Goal: Complete application form

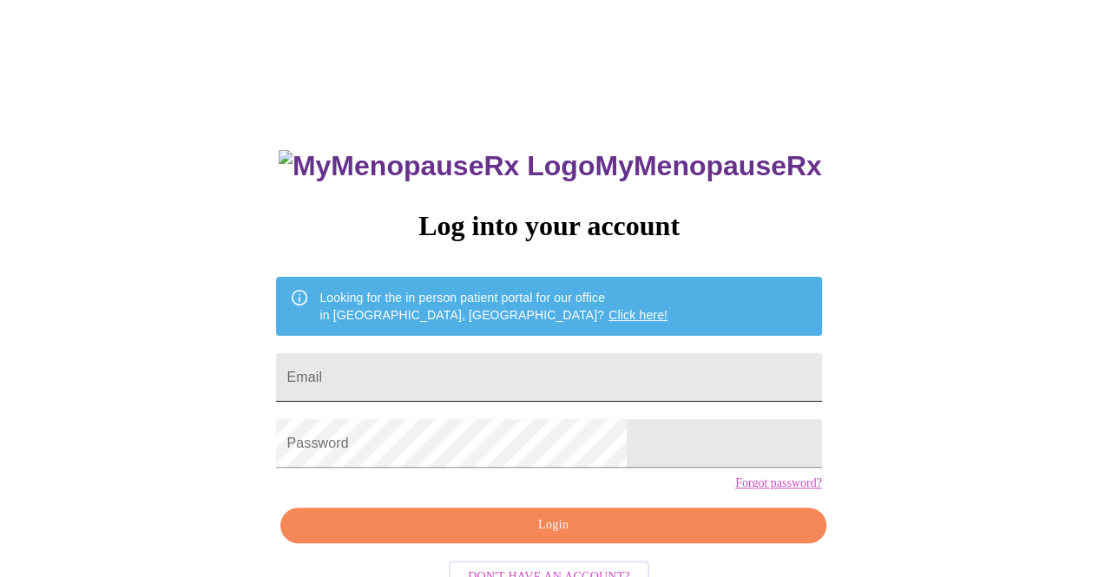
click at [431, 377] on input "Email" at bounding box center [548, 377] width 545 height 49
type input "[EMAIL_ADDRESS][DOMAIN_NAME]"
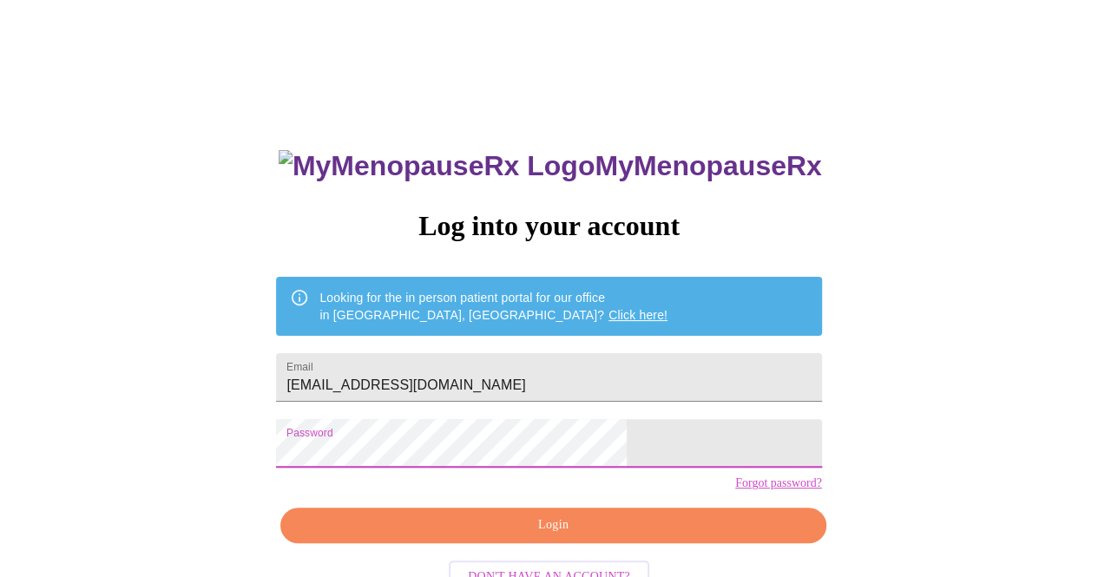
click at [545, 536] on span "Login" at bounding box center [552, 526] width 505 height 22
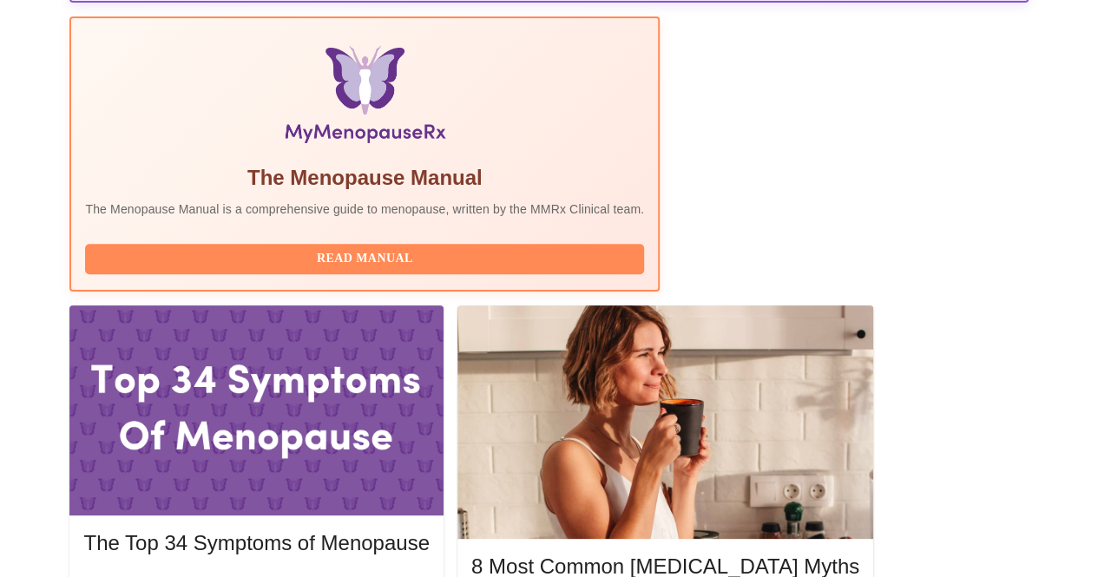
scroll to position [608, 0]
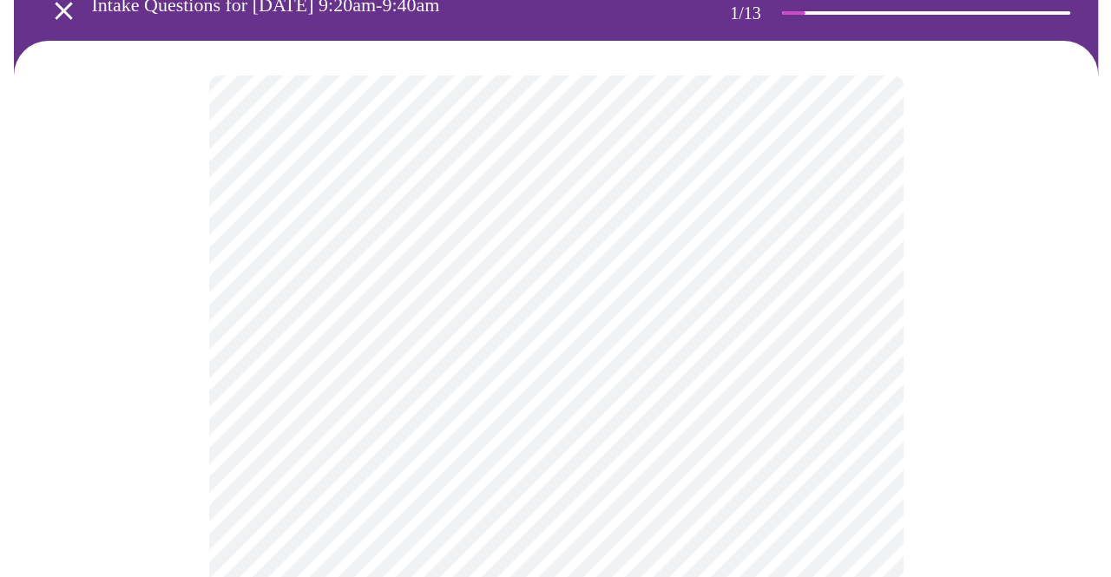
scroll to position [174, 0]
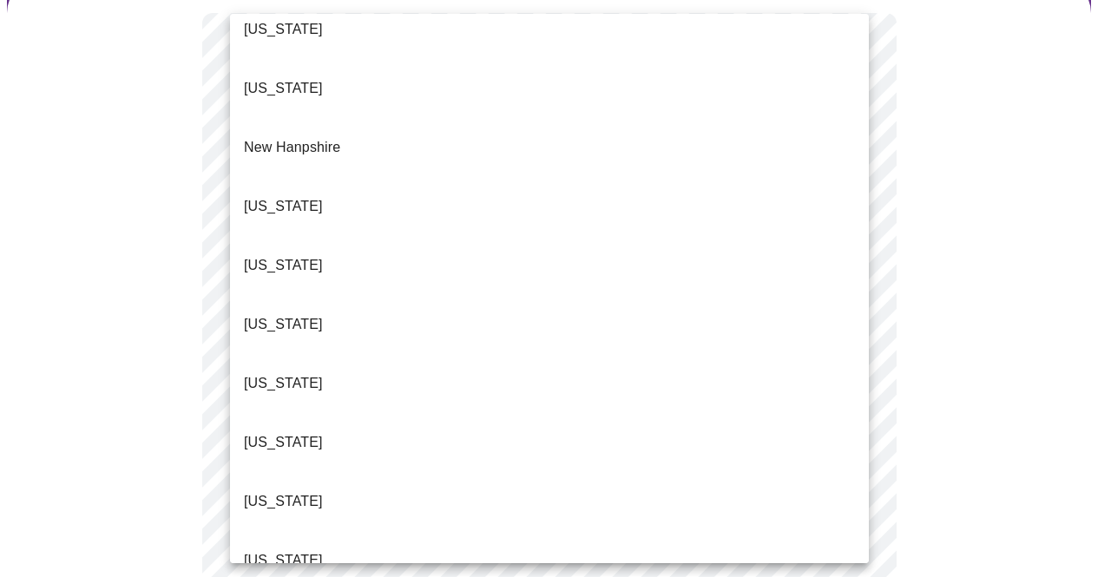
scroll to position [1563, 0]
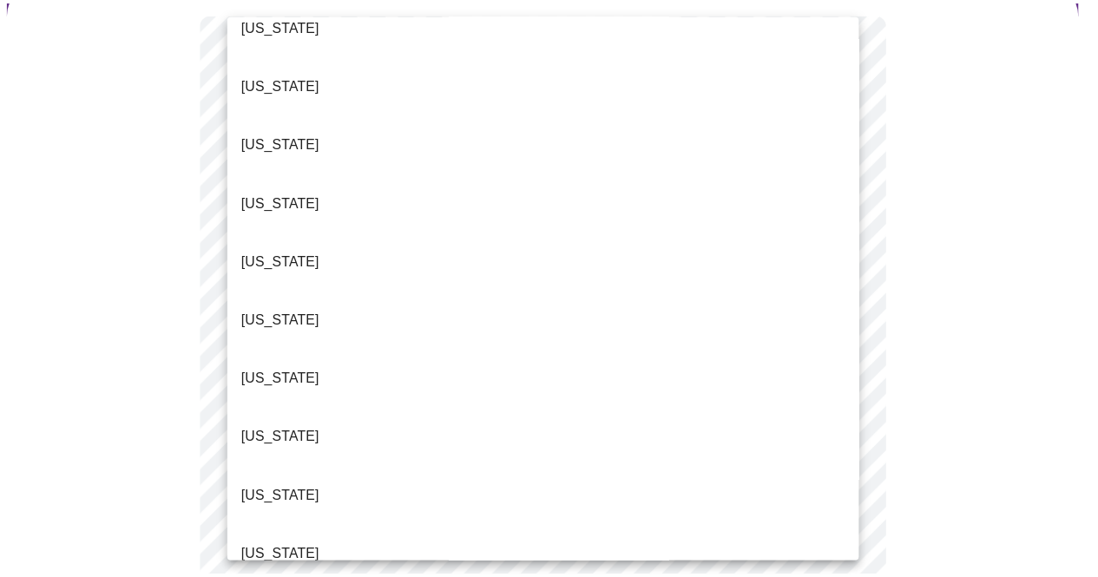
scroll to position [0, 0]
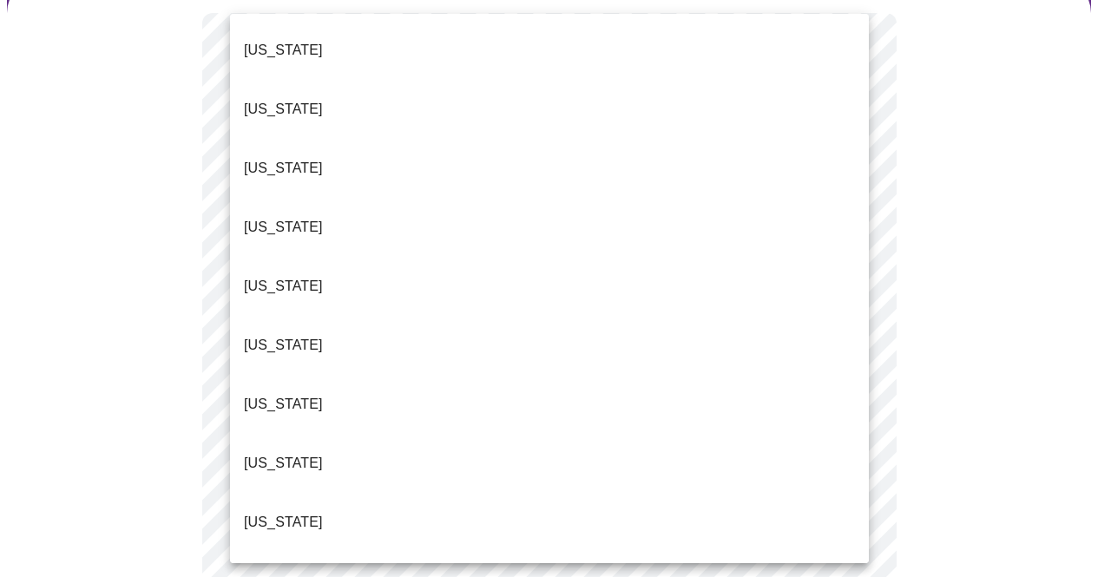
click at [114, 274] on div at bounding box center [555, 288] width 1111 height 577
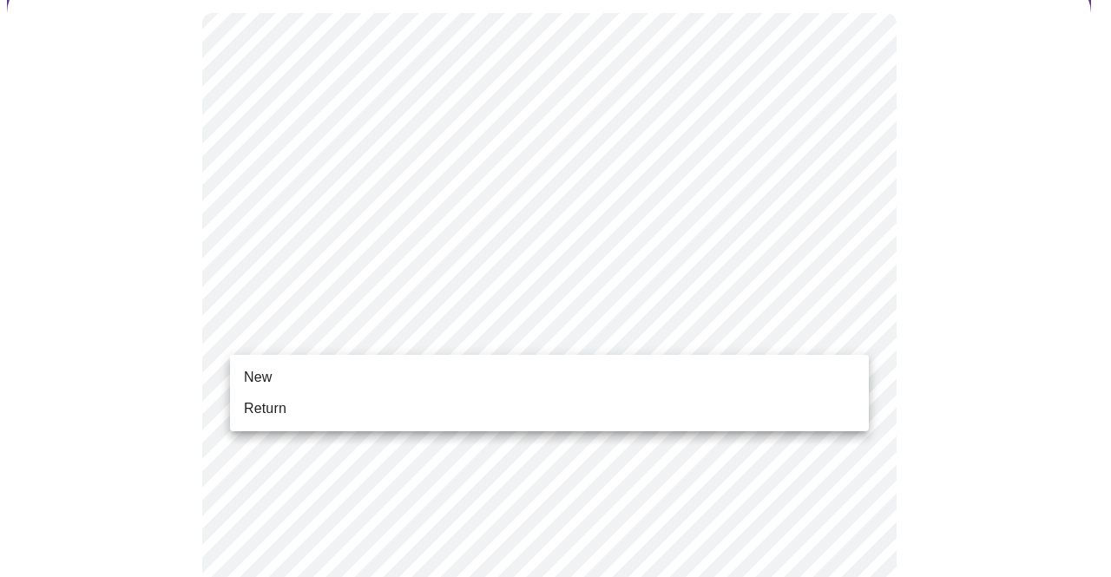
click at [271, 407] on span "Return" at bounding box center [265, 408] width 43 height 21
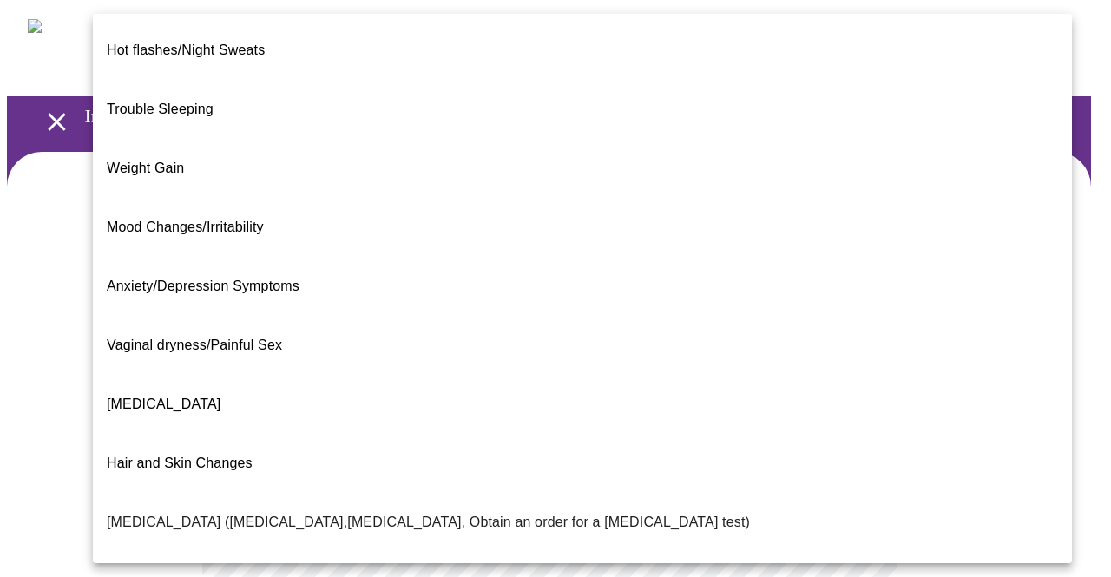
click at [490, 342] on body "MyMenopauseRx Appointments Messaging Labs Uploads Medications Community Refer a…" at bounding box center [555, 540] width 1097 height 1067
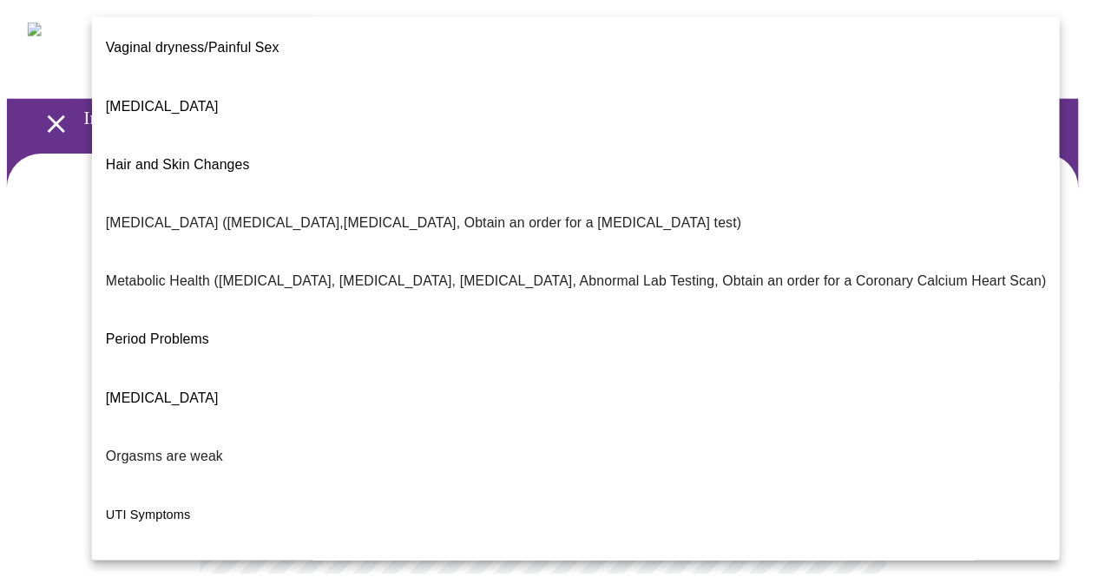
scroll to position [321, 0]
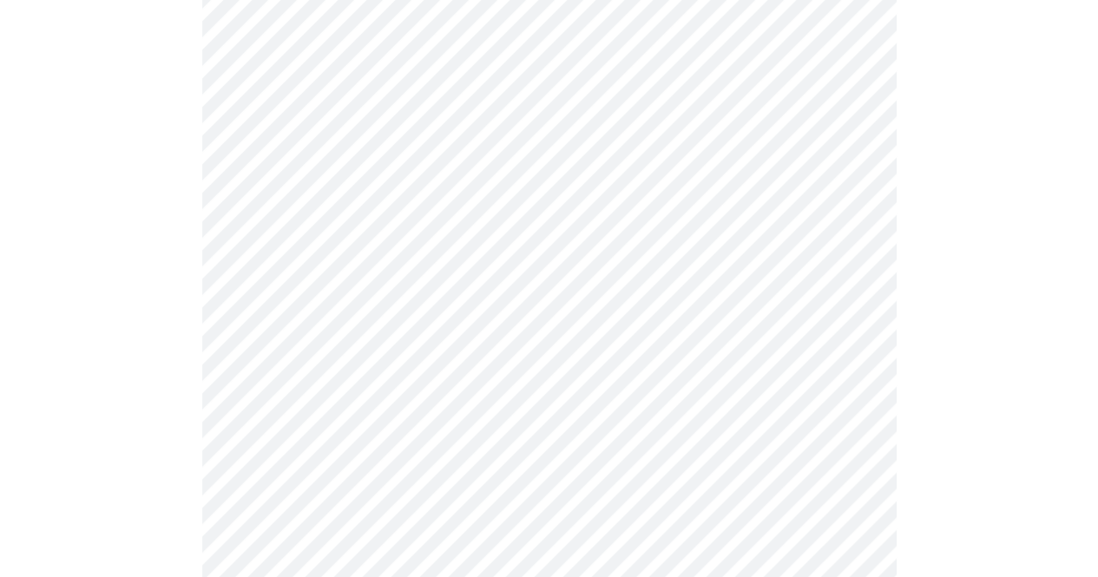
scroll to position [260, 0]
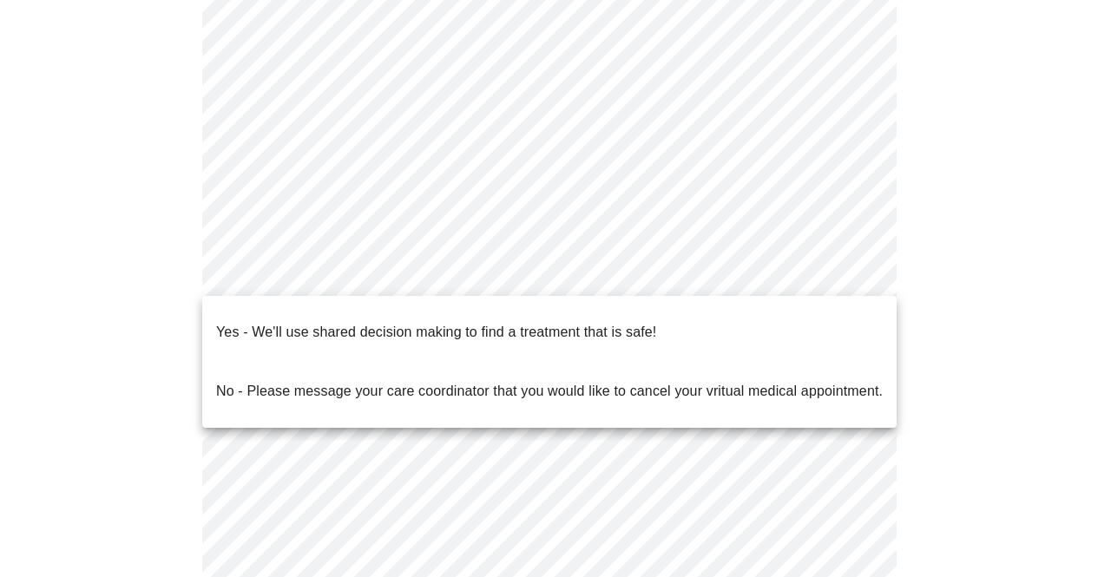
click at [407, 260] on body "MyMenopauseRx Appointments Messaging Labs Uploads Medications Community Refer a…" at bounding box center [555, 275] width 1097 height 1056
click at [290, 322] on p "Yes - We'll use shared decision making to find a treatment that is safe!" at bounding box center [436, 332] width 440 height 21
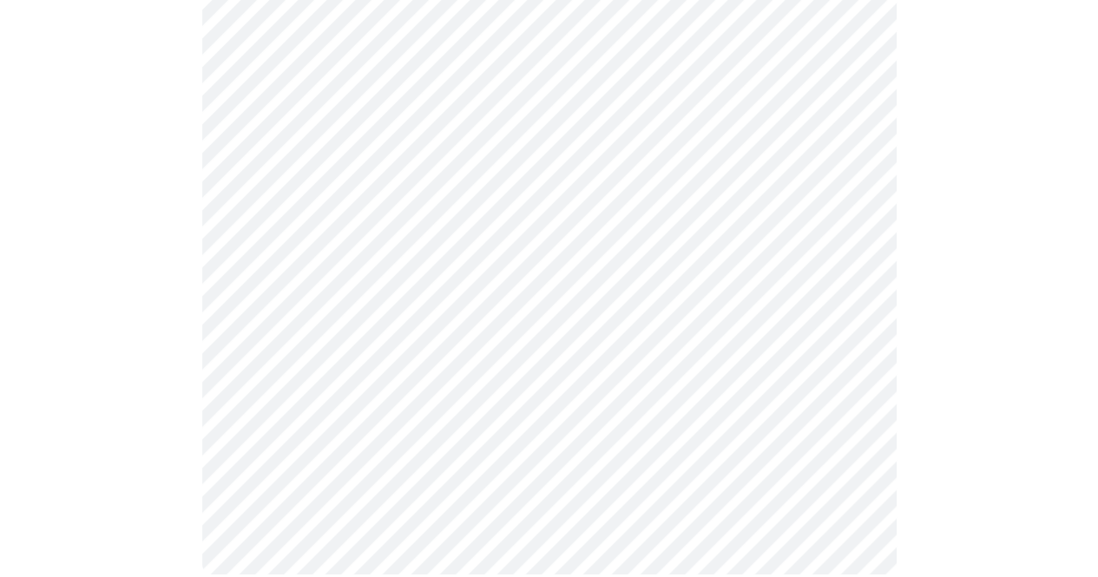
scroll to position [0, 0]
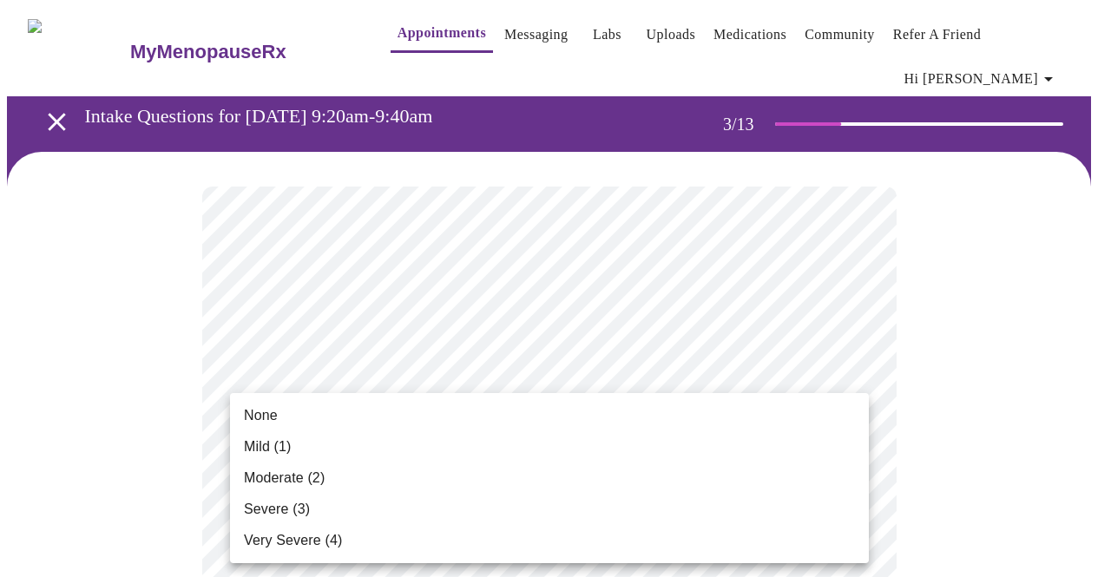
click at [260, 445] on span "Mild (1)" at bounding box center [268, 447] width 48 height 21
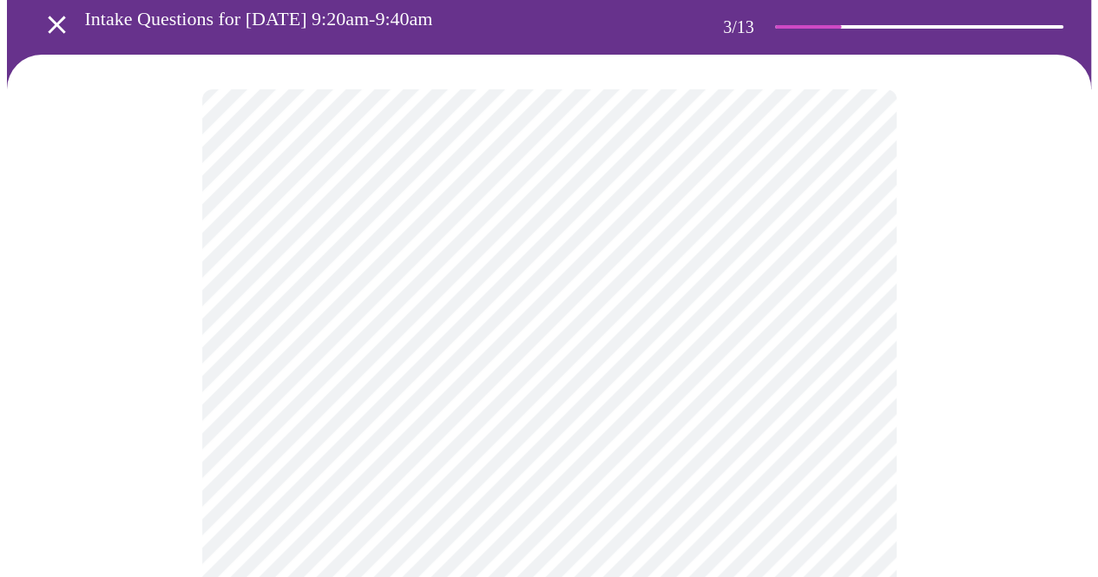
scroll to position [174, 0]
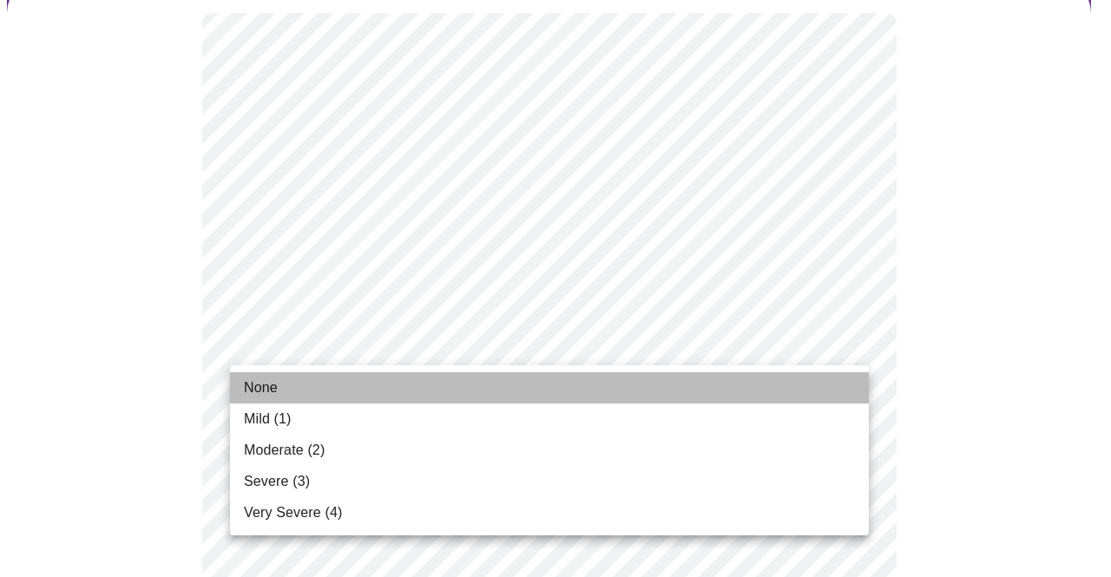
click at [275, 387] on span "None" at bounding box center [261, 388] width 34 height 21
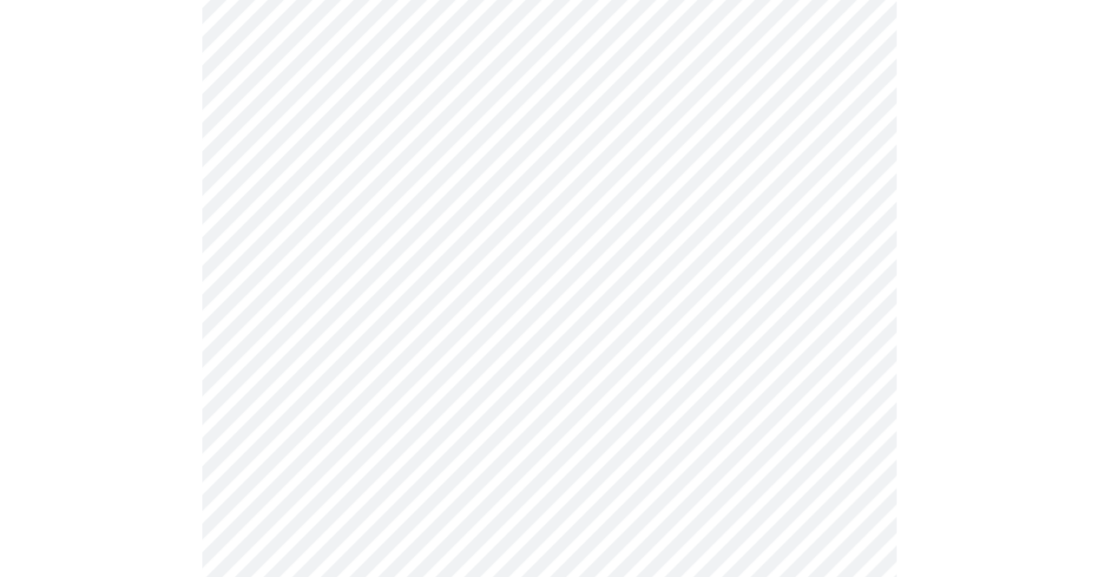
scroll to position [347, 0]
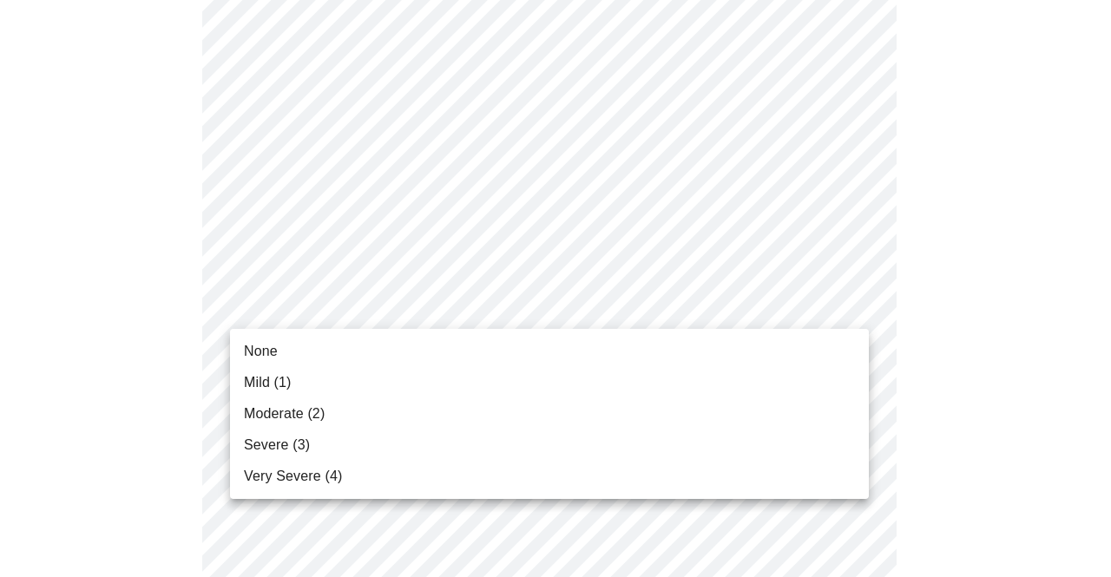
click at [255, 385] on span "Mild (1)" at bounding box center [268, 382] width 48 height 21
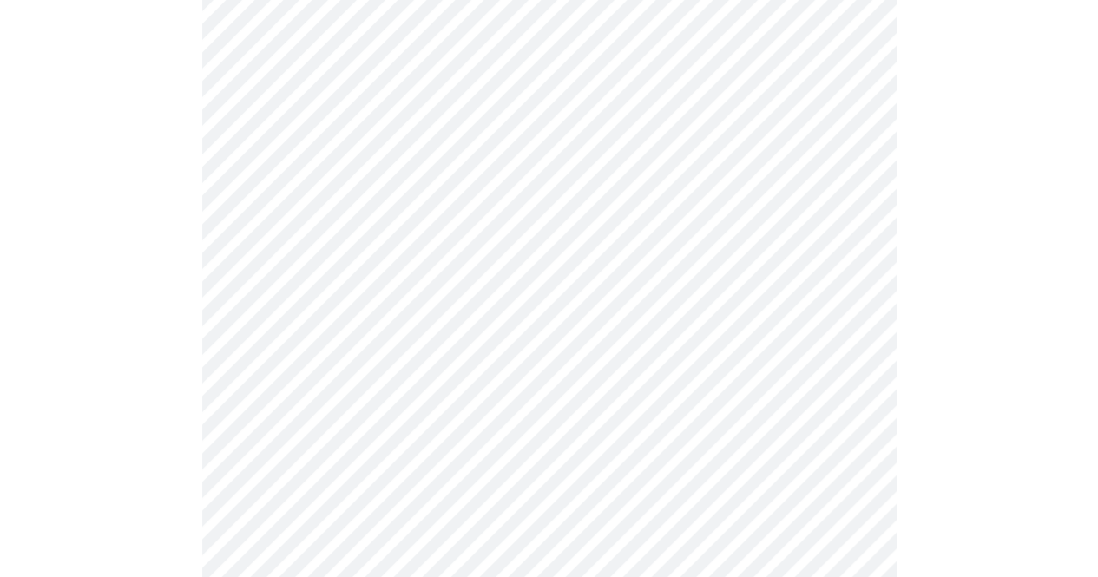
scroll to position [521, 0]
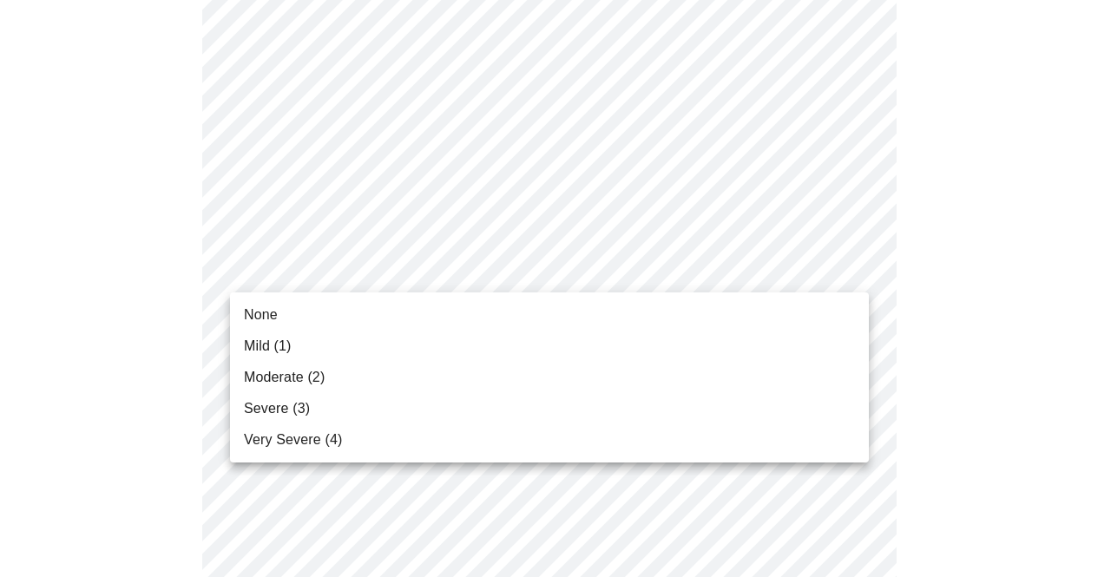
click at [247, 315] on span "None" at bounding box center [261, 315] width 34 height 21
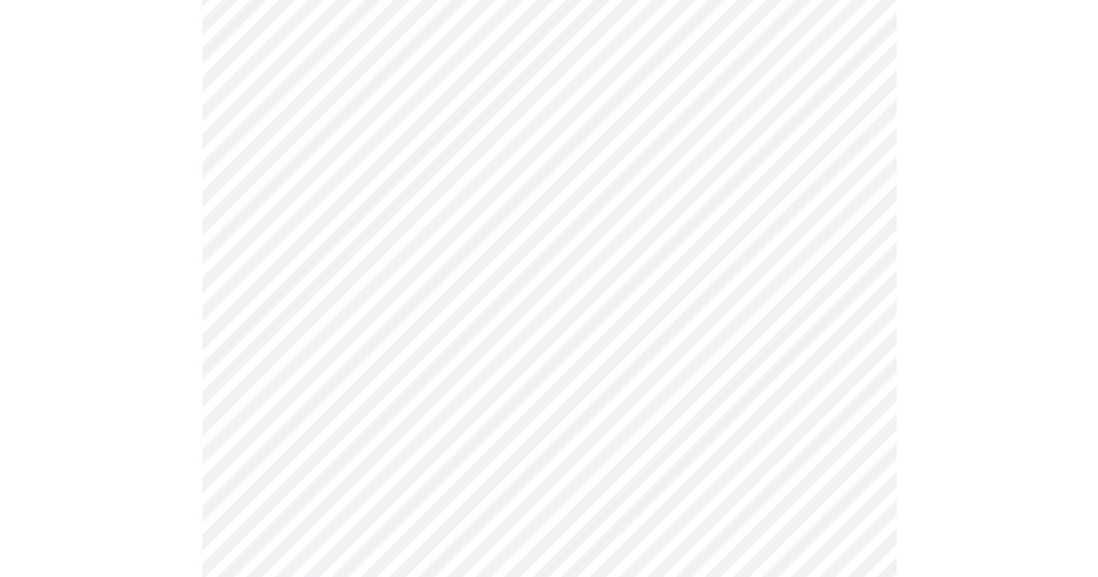
scroll to position [608, 0]
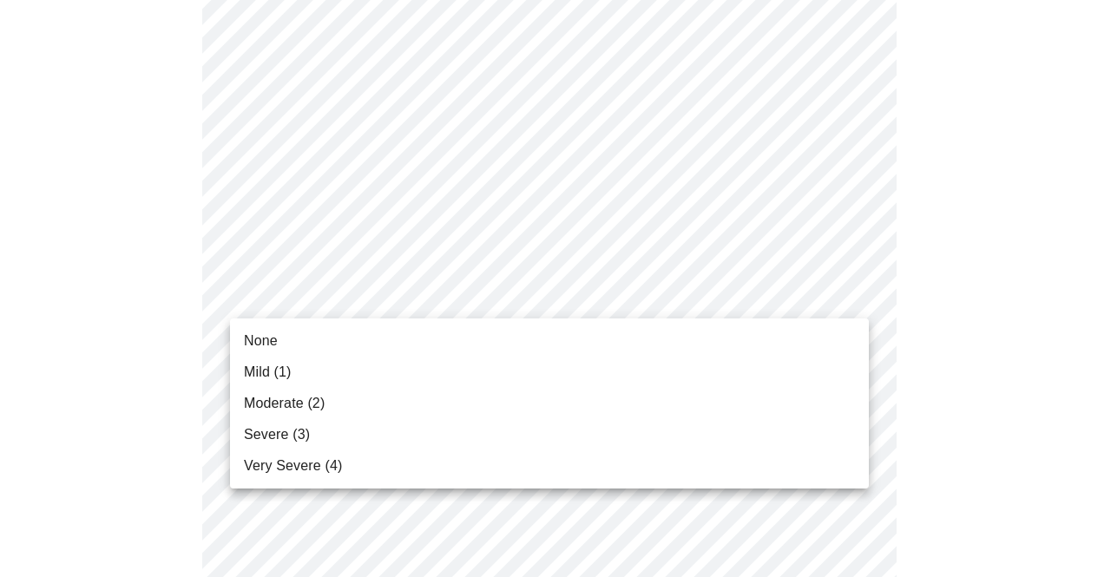
click at [351, 303] on body "MyMenopauseRx Appointments Messaging Labs Uploads Medications Community Refer a…" at bounding box center [555, 517] width 1097 height 2236
click at [274, 339] on span "None" at bounding box center [261, 341] width 34 height 21
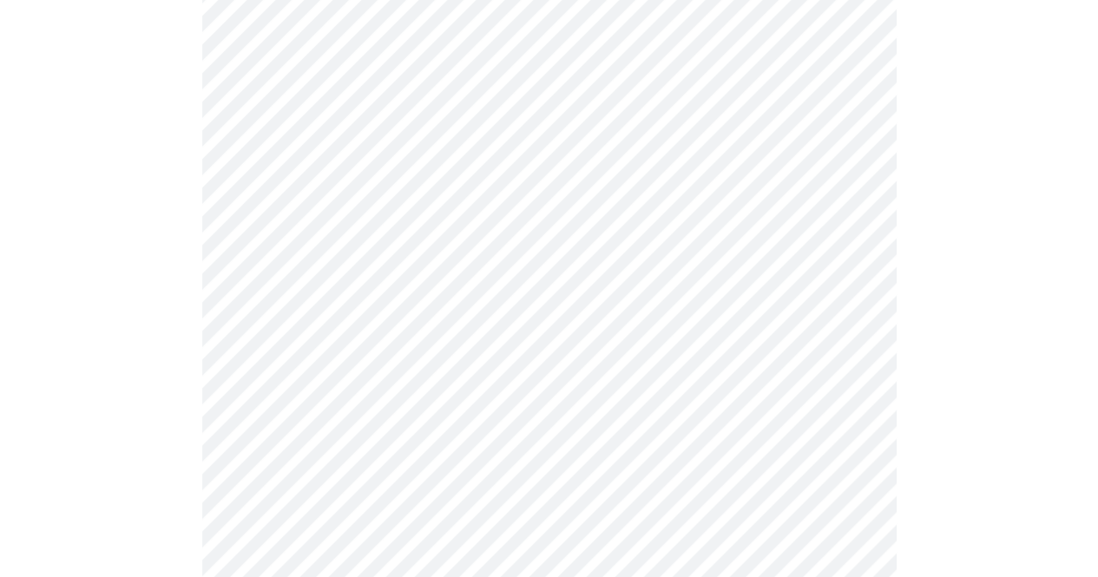
scroll to position [694, 0]
click at [304, 324] on body "MyMenopauseRx Appointments Messaging Labs Uploads Medications Community Refer a…" at bounding box center [555, 418] width 1097 height 2212
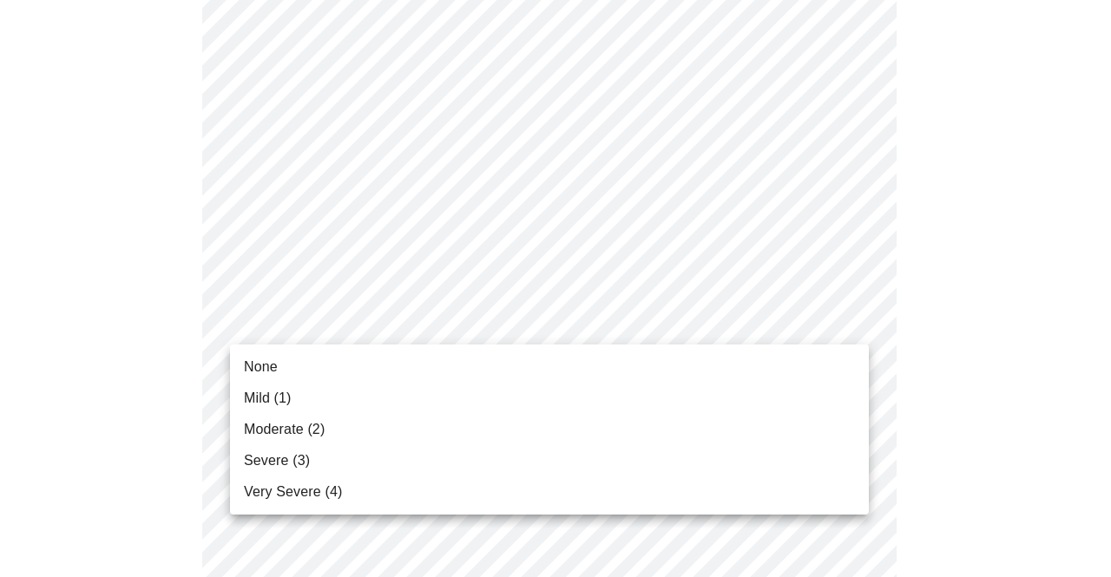
click at [248, 369] on span "None" at bounding box center [261, 367] width 34 height 21
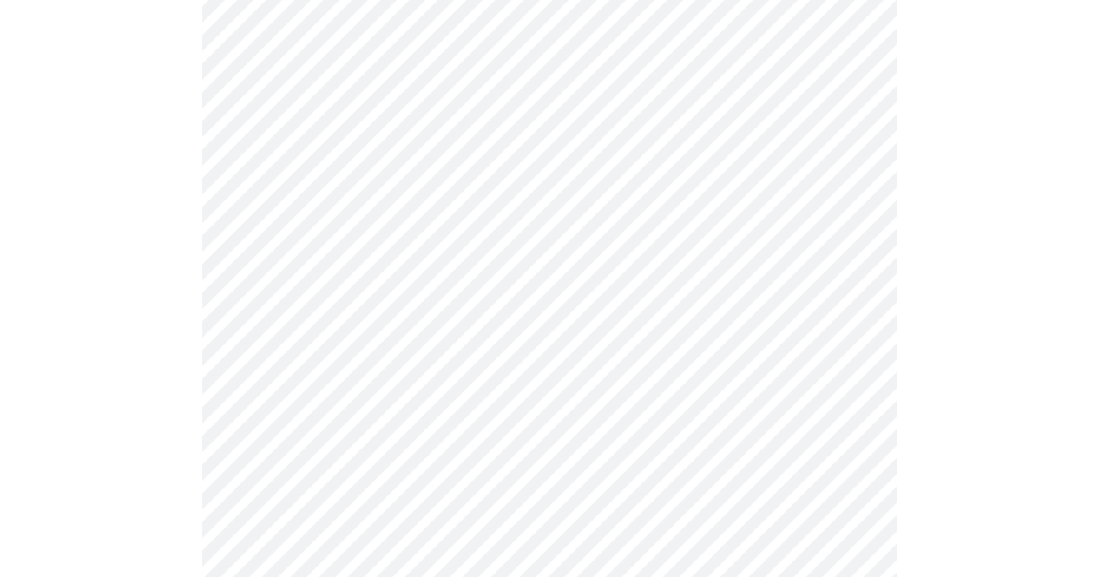
scroll to position [868, 0]
click at [406, 293] on body "MyMenopauseRx Appointments Messaging Labs Uploads Medications Community Refer a…" at bounding box center [555, 233] width 1097 height 2188
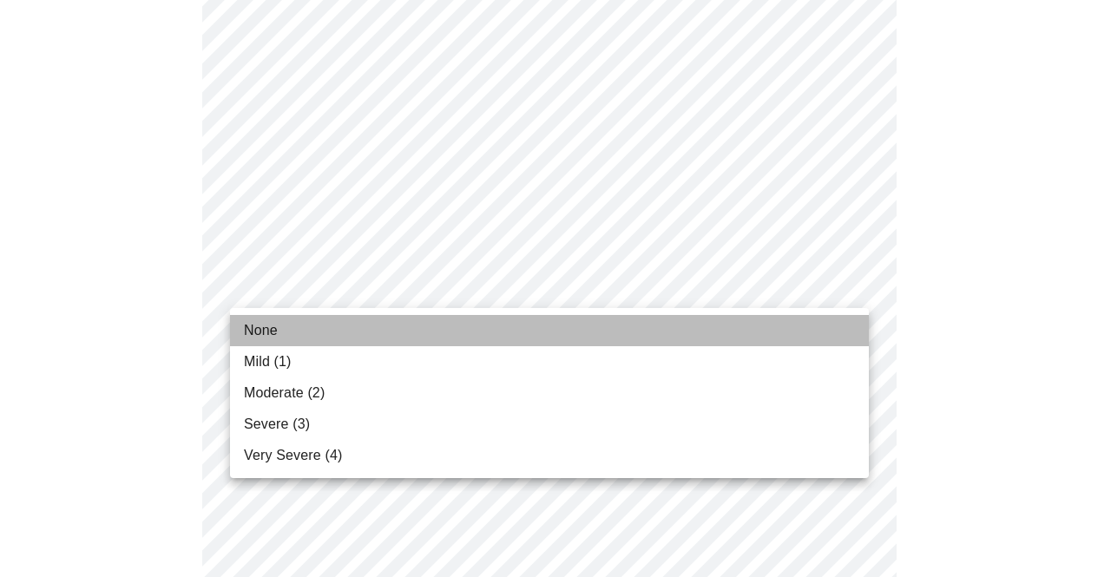
click at [269, 334] on span "None" at bounding box center [261, 330] width 34 height 21
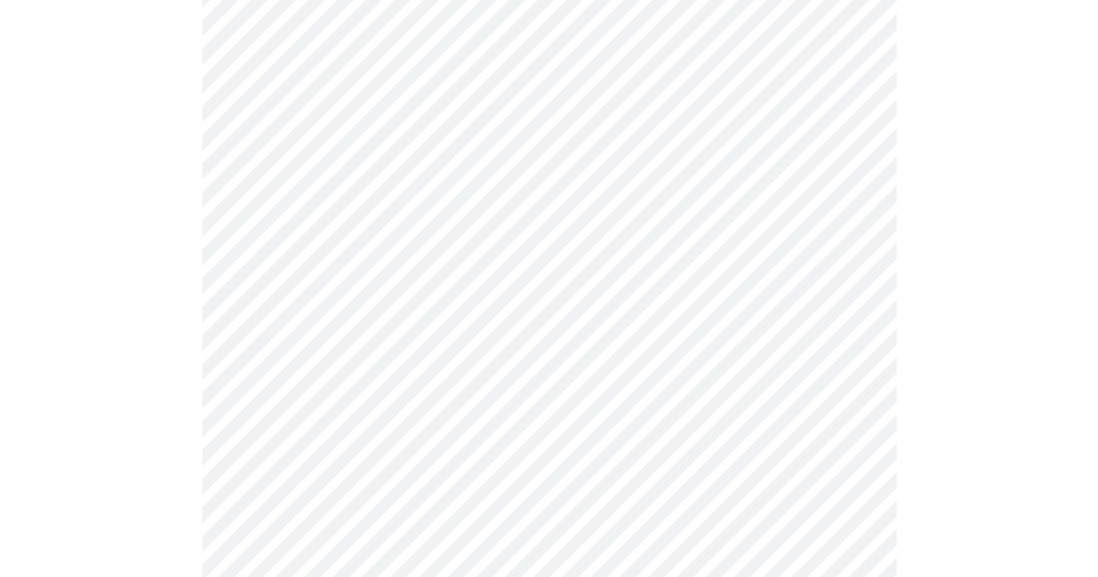
scroll to position [1042, 0]
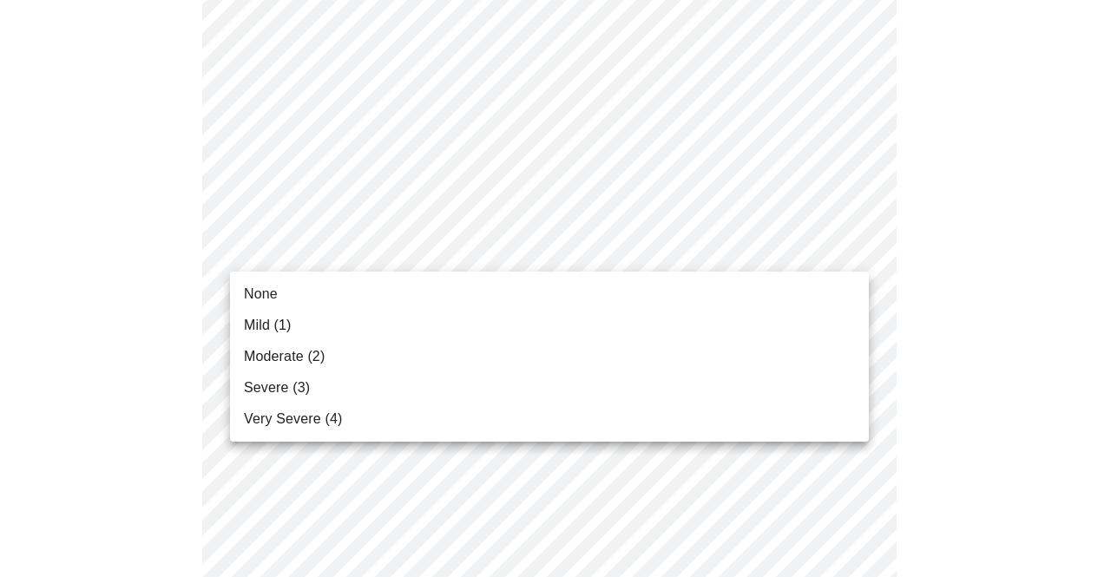
click at [387, 251] on body "MyMenopauseRx Appointments Messaging Labs Uploads Medications Community Refer a…" at bounding box center [555, 46] width 1097 height 2163
click at [256, 391] on span "Severe (3)" at bounding box center [277, 388] width 66 height 21
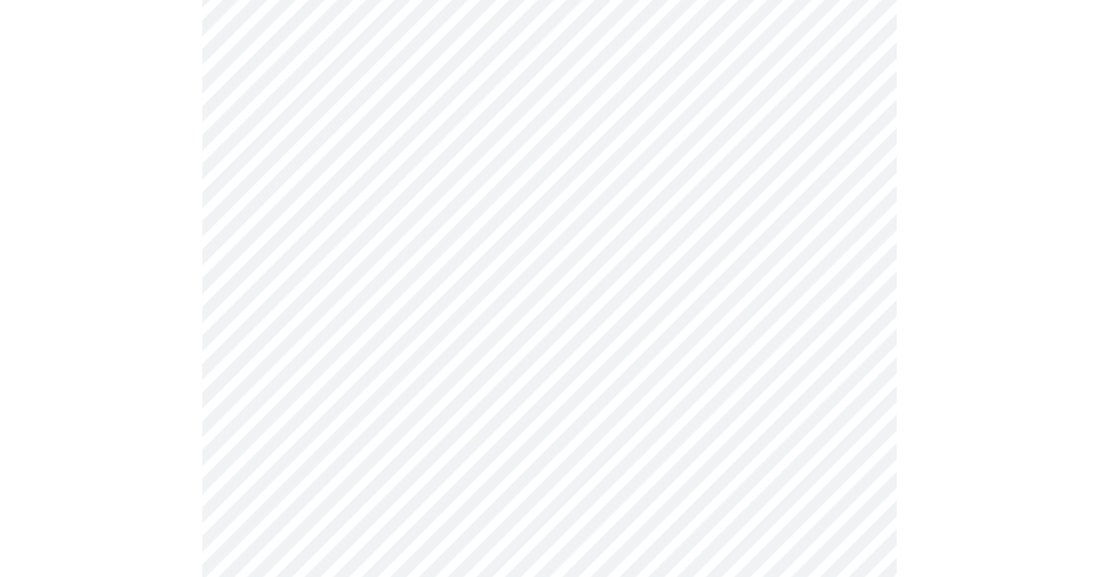
scroll to position [1128, 0]
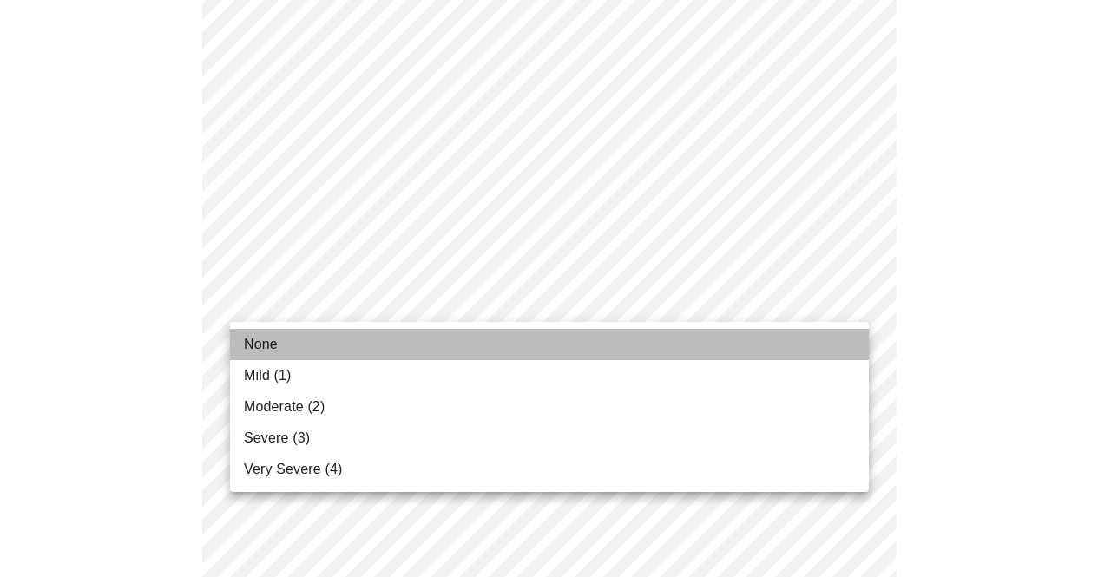
click at [266, 348] on span "None" at bounding box center [261, 344] width 34 height 21
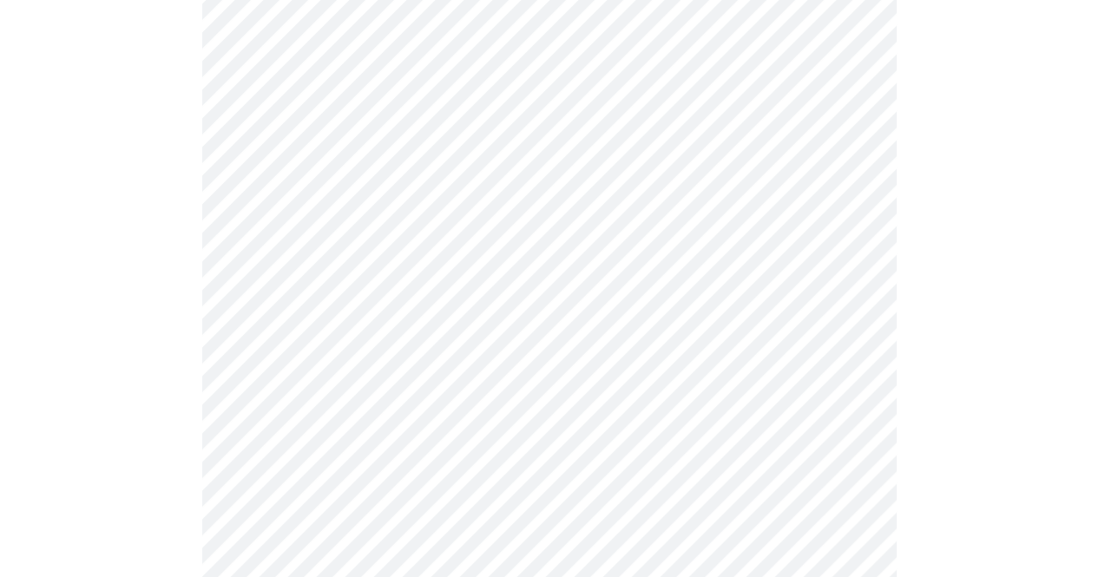
scroll to position [1215, 0]
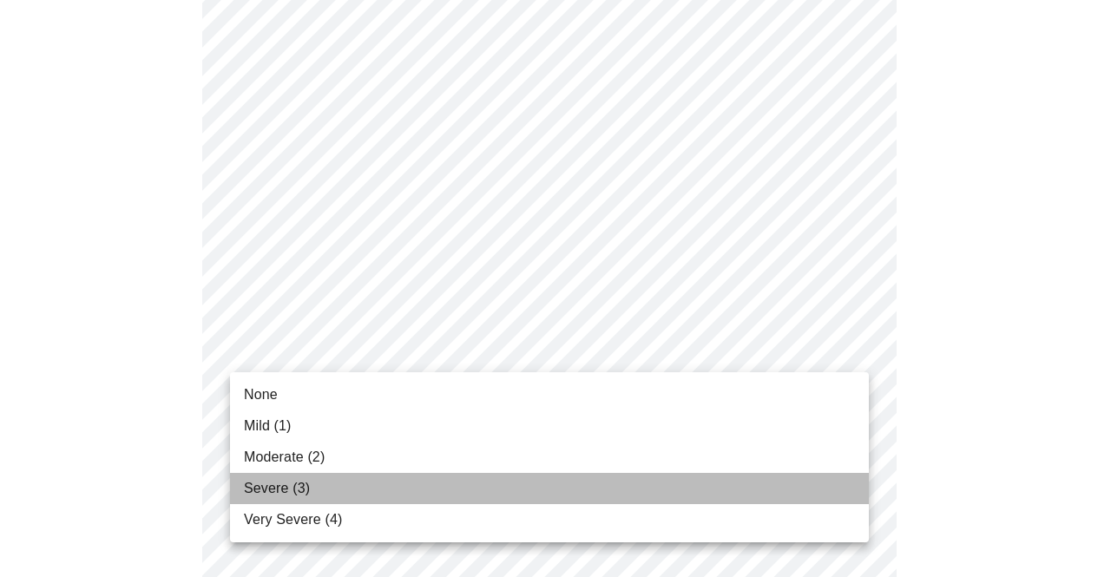
click at [265, 486] on span "Severe (3)" at bounding box center [277, 488] width 66 height 21
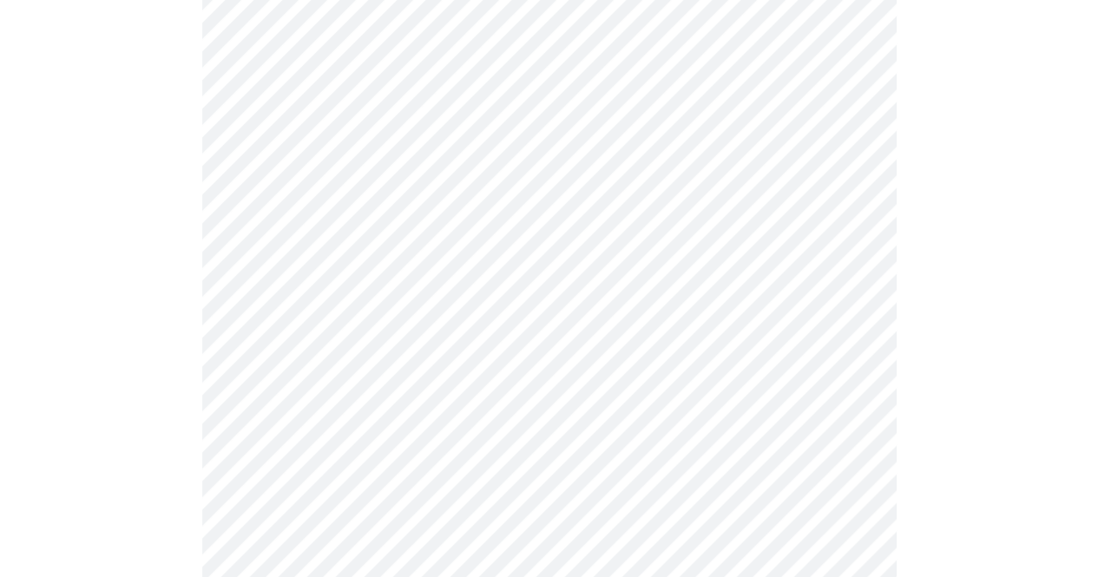
scroll to position [1302, 0]
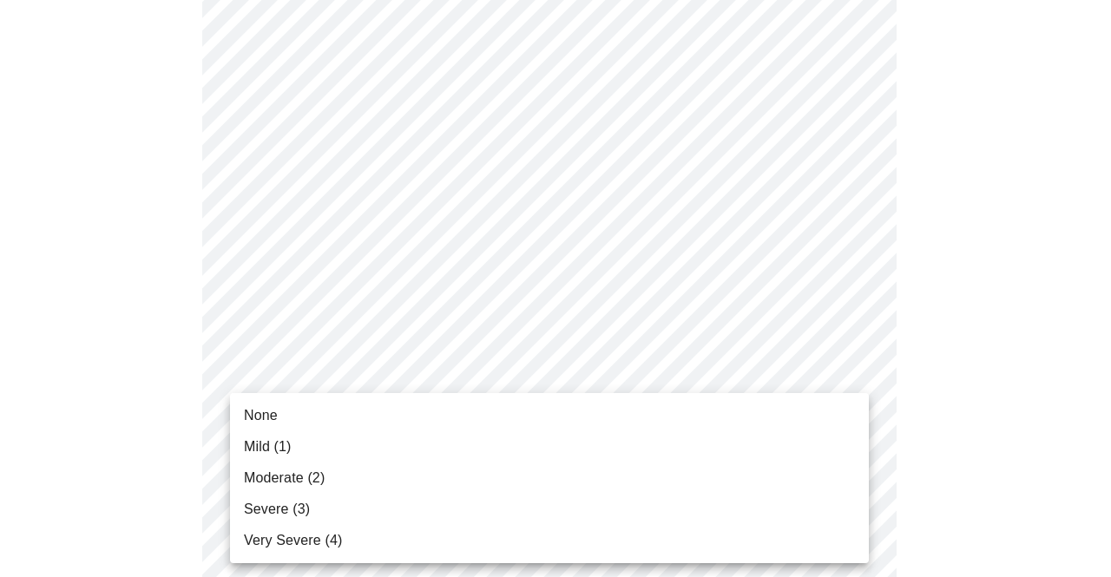
click at [260, 447] on span "Mild (1)" at bounding box center [268, 447] width 48 height 21
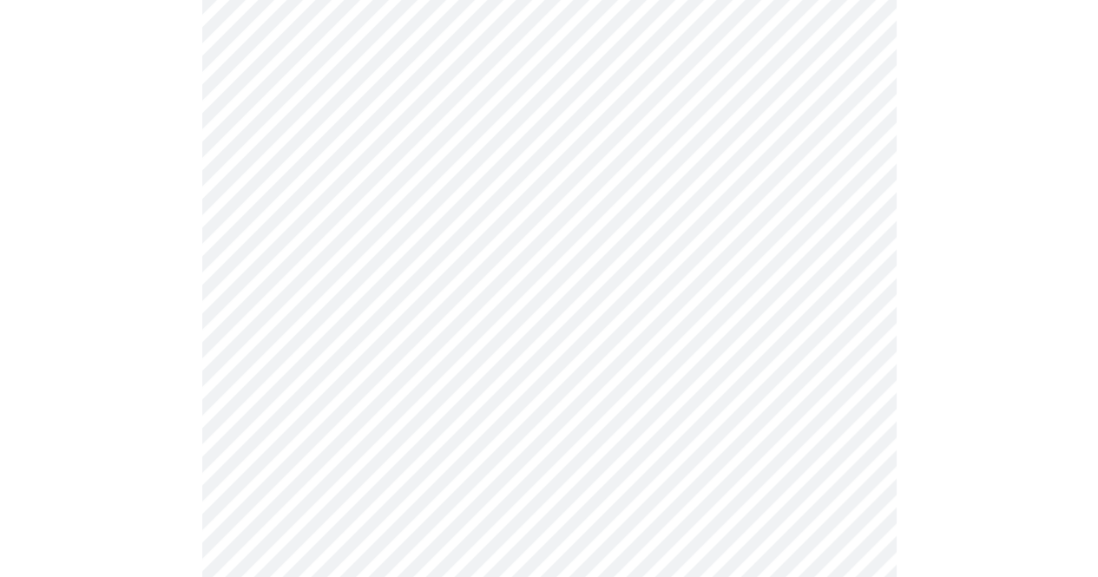
scroll to position [781, 0]
click at [323, 282] on body "MyMenopauseRx Appointments Messaging Labs Uploads Medications Community Refer a…" at bounding box center [555, 93] width 1097 height 1735
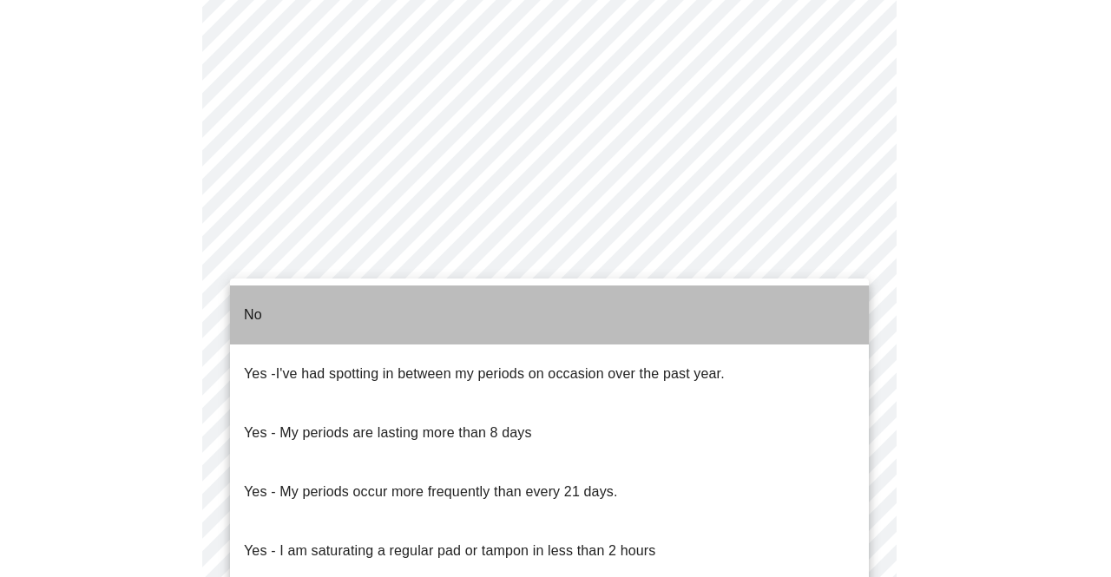
click at [260, 306] on p "No" at bounding box center [253, 315] width 18 height 21
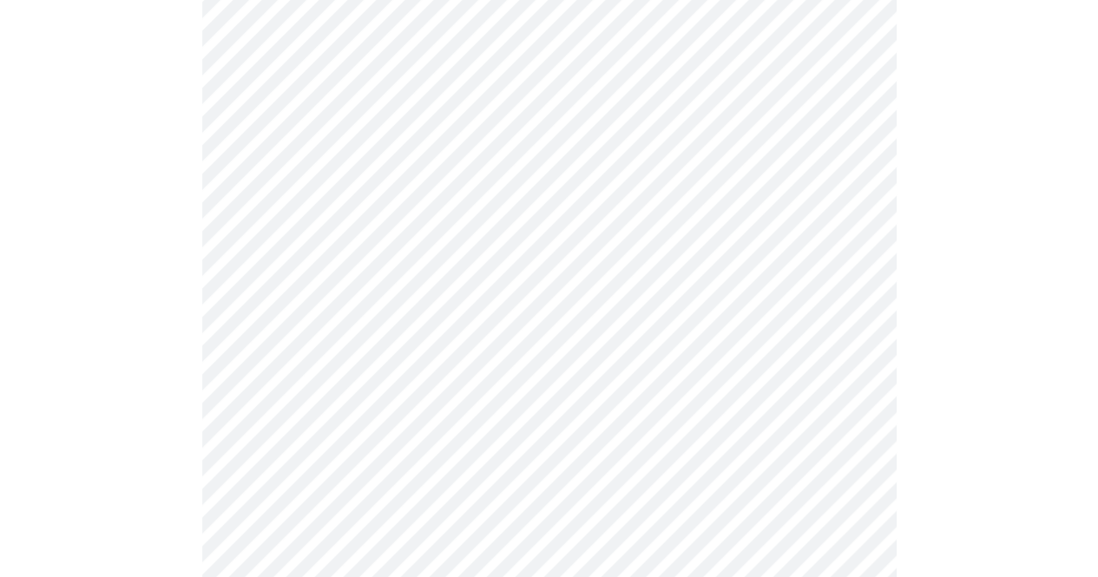
scroll to position [868, 0]
click at [280, 310] on body "MyMenopauseRx Appointments Messaging Labs Uploads Medications Community Refer a…" at bounding box center [555, 2] width 1097 height 1726
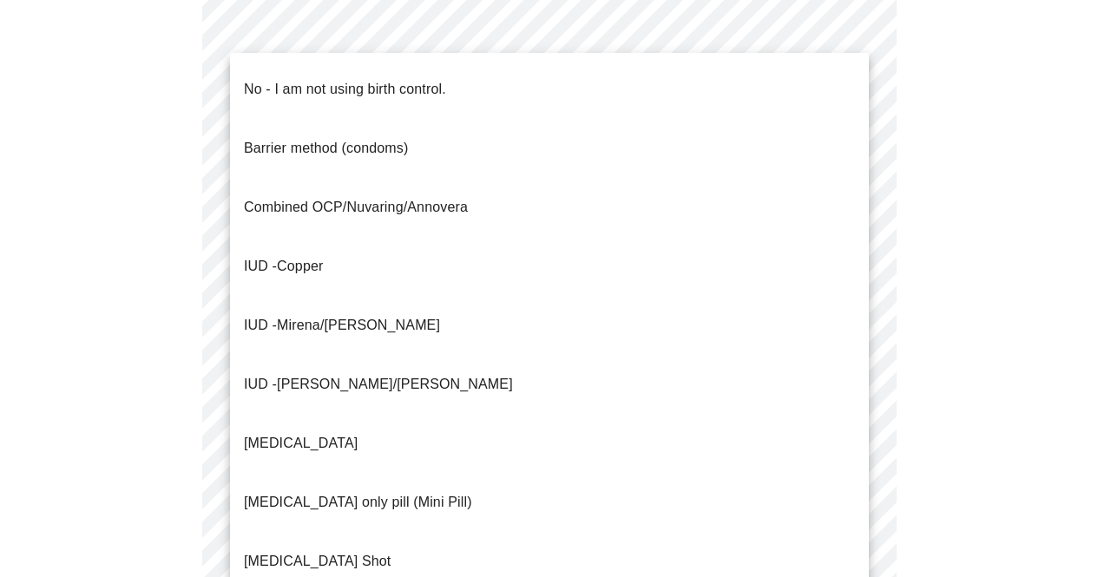
click at [259, 79] on p "No - I am not using birth control." at bounding box center [345, 89] width 202 height 21
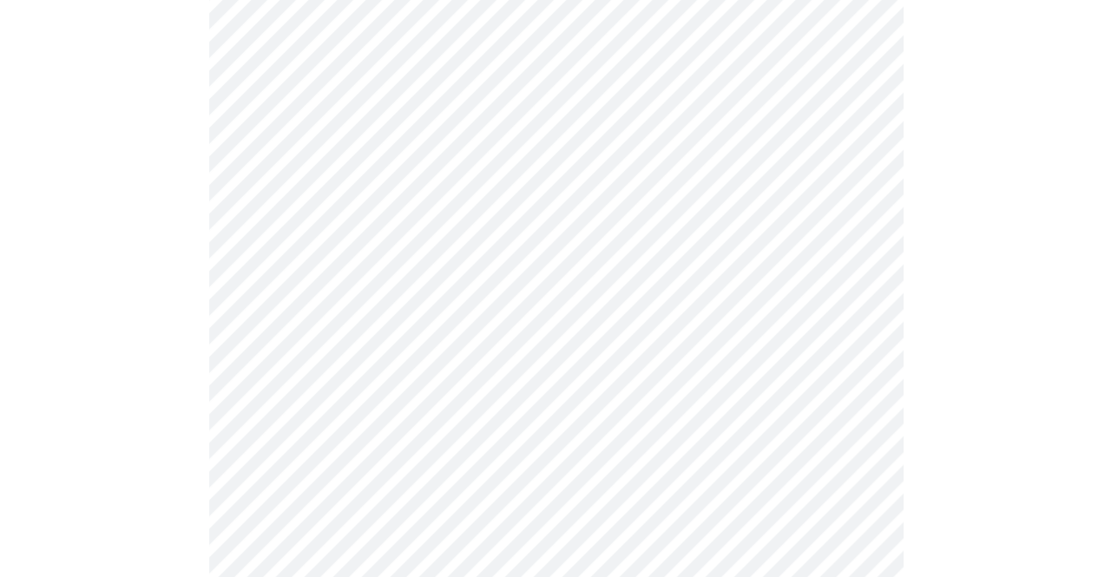
scroll to position [1113, 0]
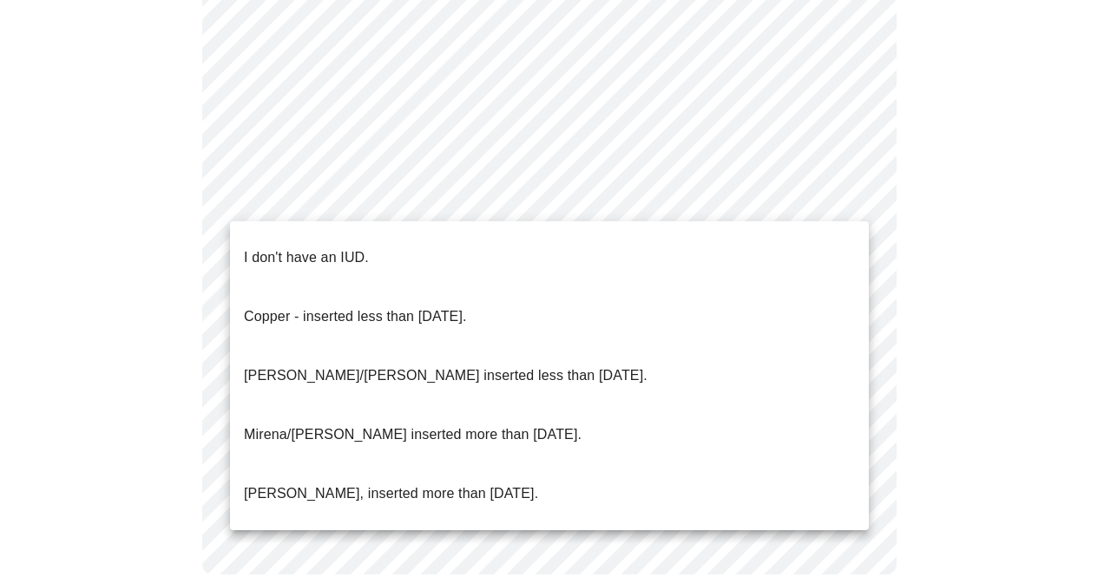
click at [356, 247] on p "I don't have an IUD." at bounding box center [306, 257] width 125 height 21
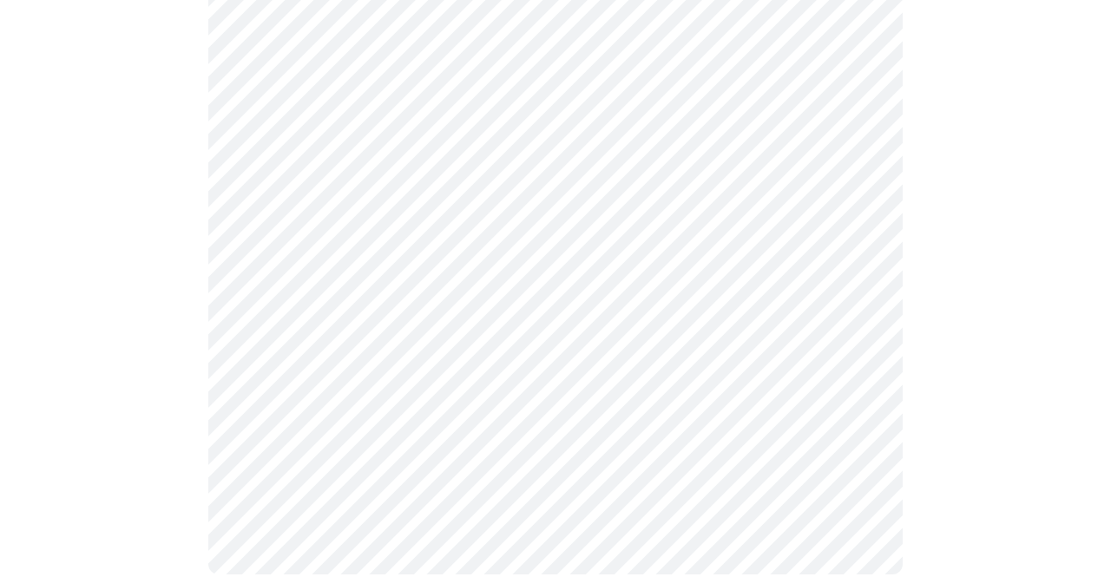
scroll to position [1102, 0]
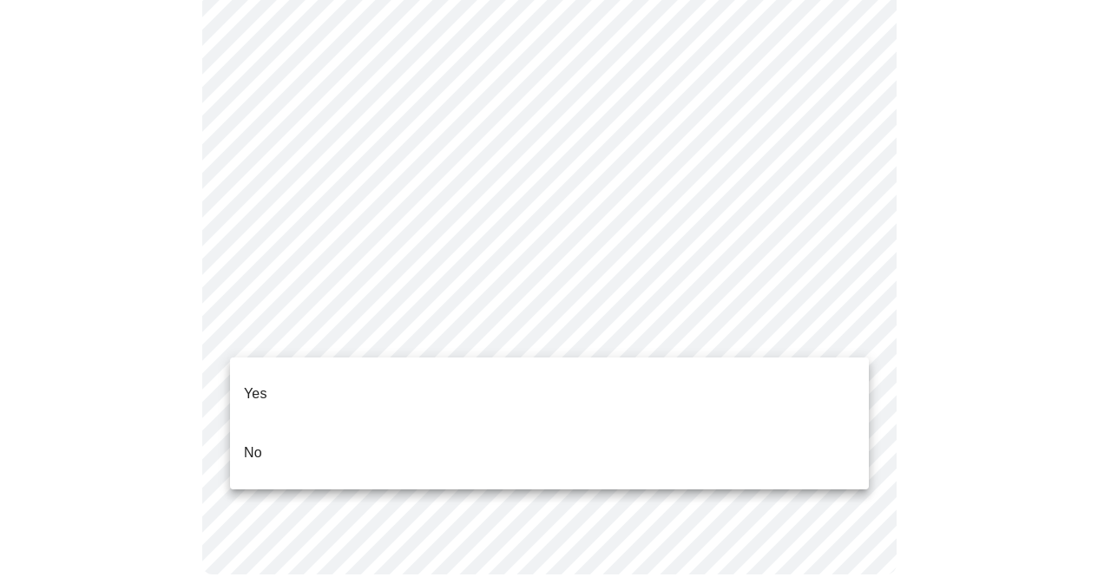
click at [256, 443] on p "No" at bounding box center [253, 453] width 18 height 21
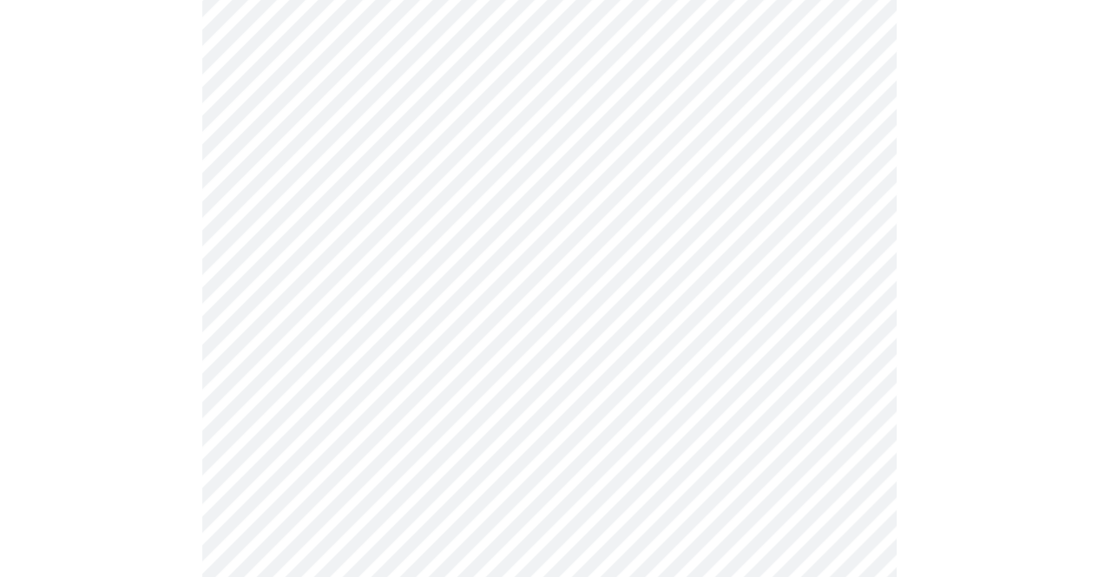
scroll to position [444, 0]
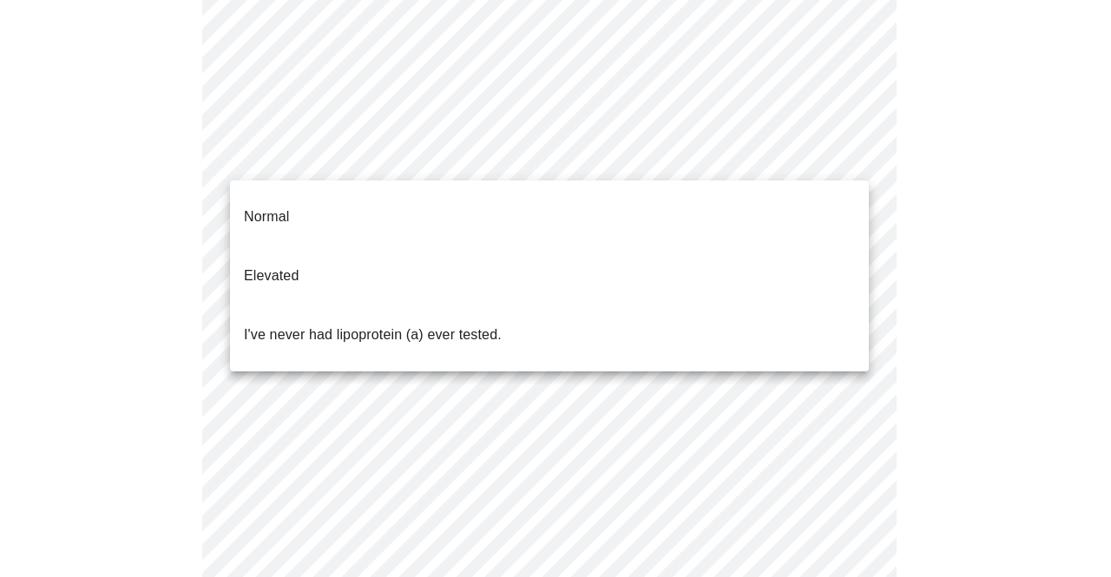
click at [367, 145] on body "MyMenopauseRx Appointments Messaging Labs Uploads Medications Community Refer a…" at bounding box center [555, 215] width 1097 height 1307
click at [286, 325] on p "I've never had lipoprotein (a) ever tested." at bounding box center [373, 335] width 258 height 21
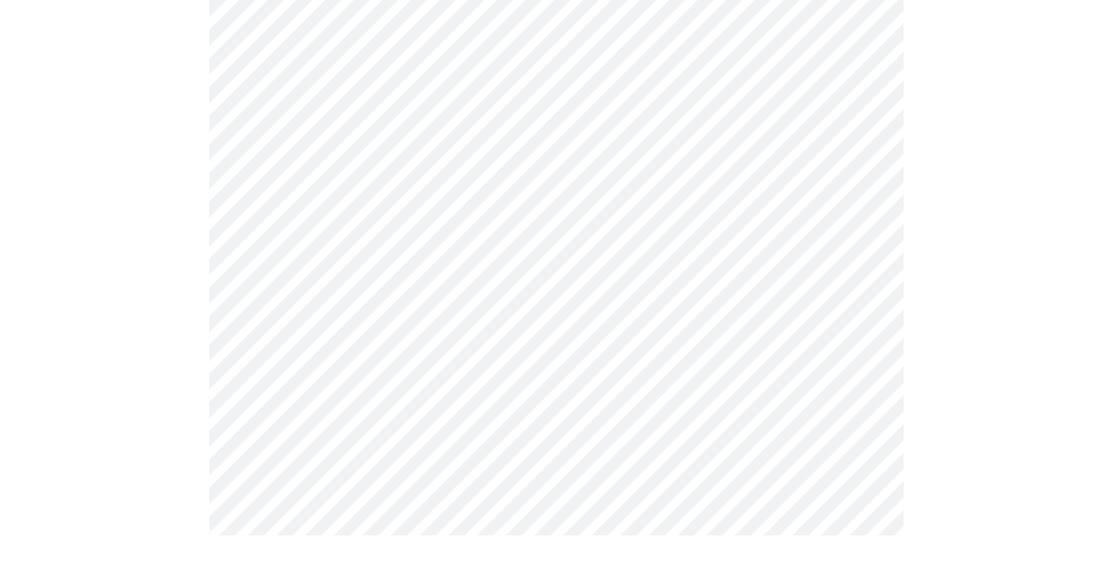
scroll to position [0, 0]
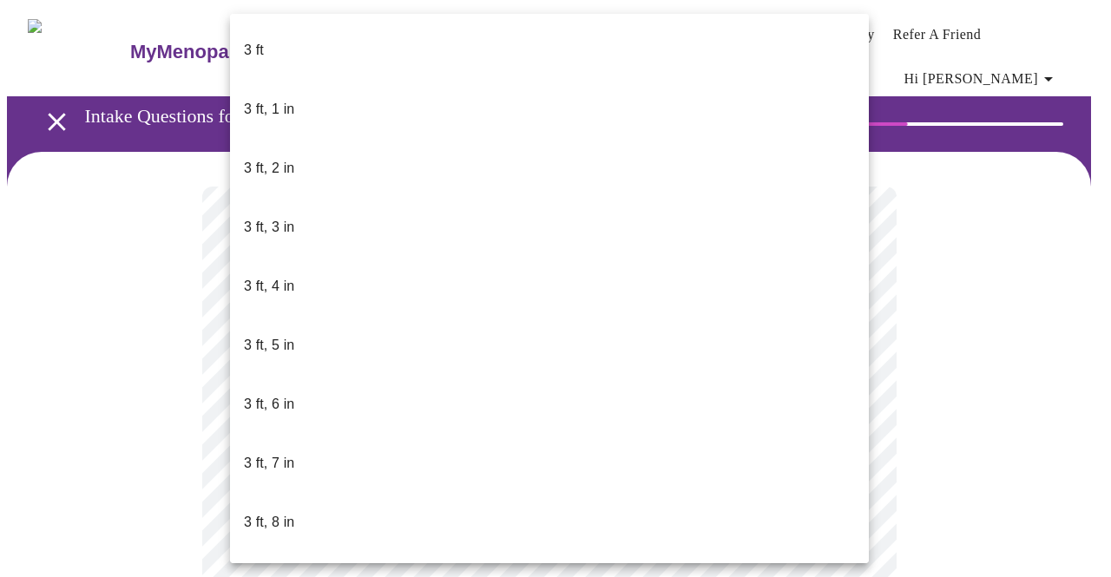
click at [368, 506] on body "MyMenopauseRx Appointments Messaging Labs Uploads Medications Community Refer a…" at bounding box center [555, 477] width 1097 height 940
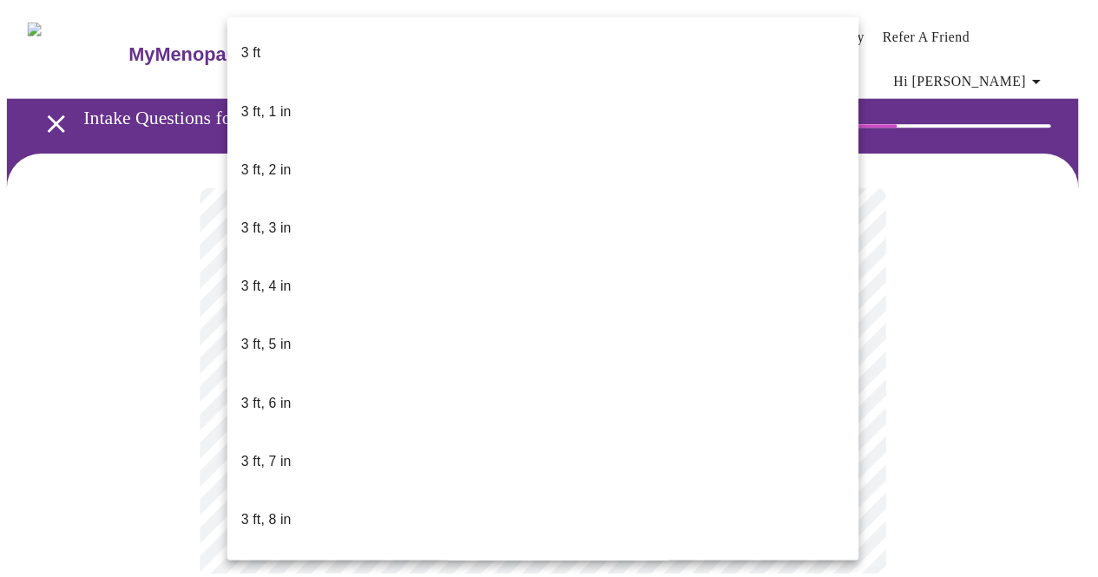
scroll to position [1109, 0]
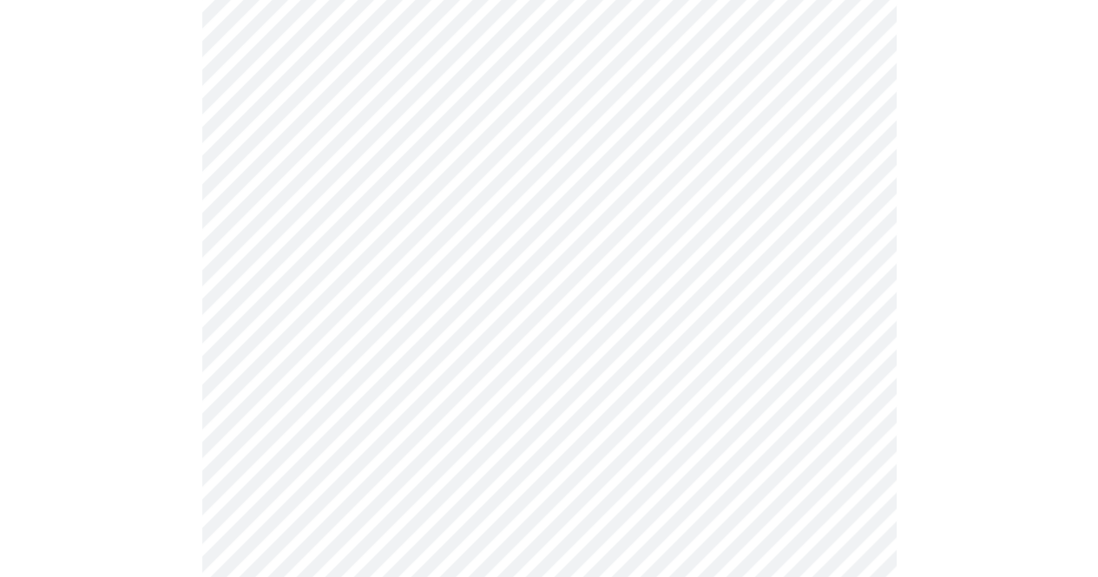
scroll to position [4340, 0]
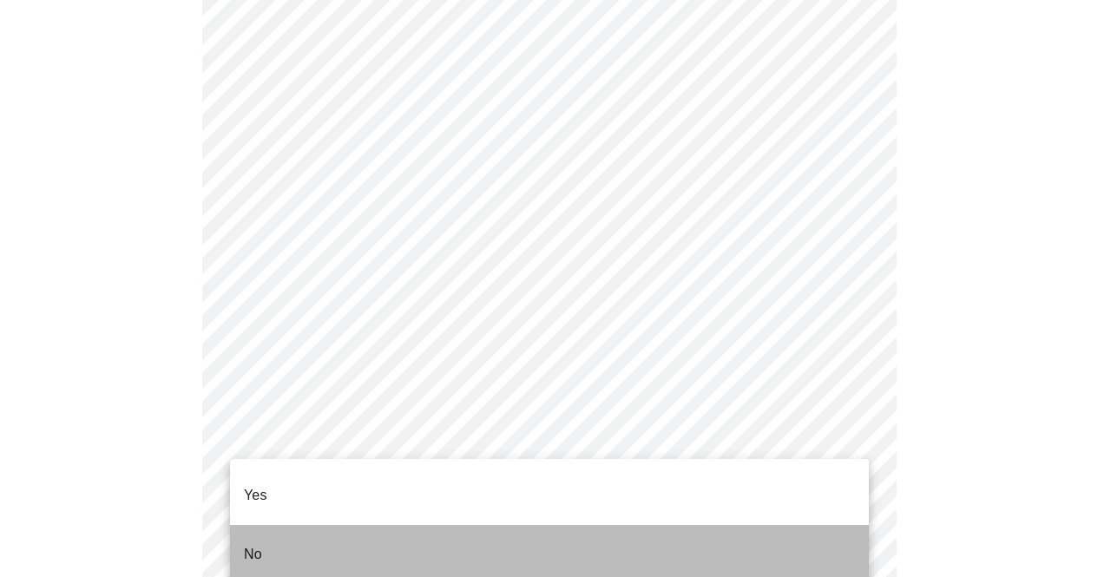
click at [255, 544] on p "No" at bounding box center [253, 554] width 18 height 21
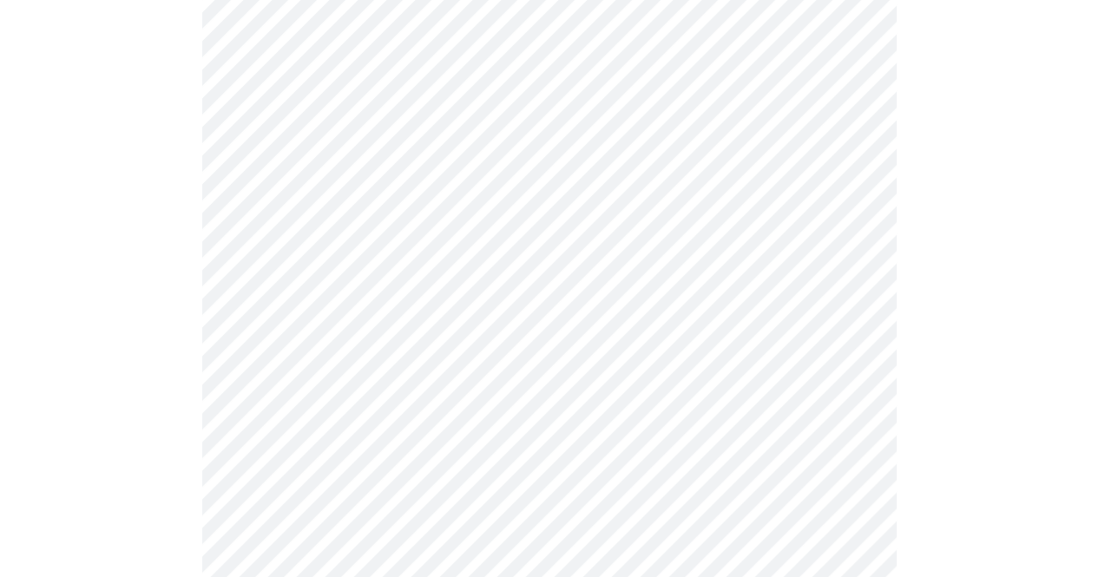
scroll to position [1389, 0]
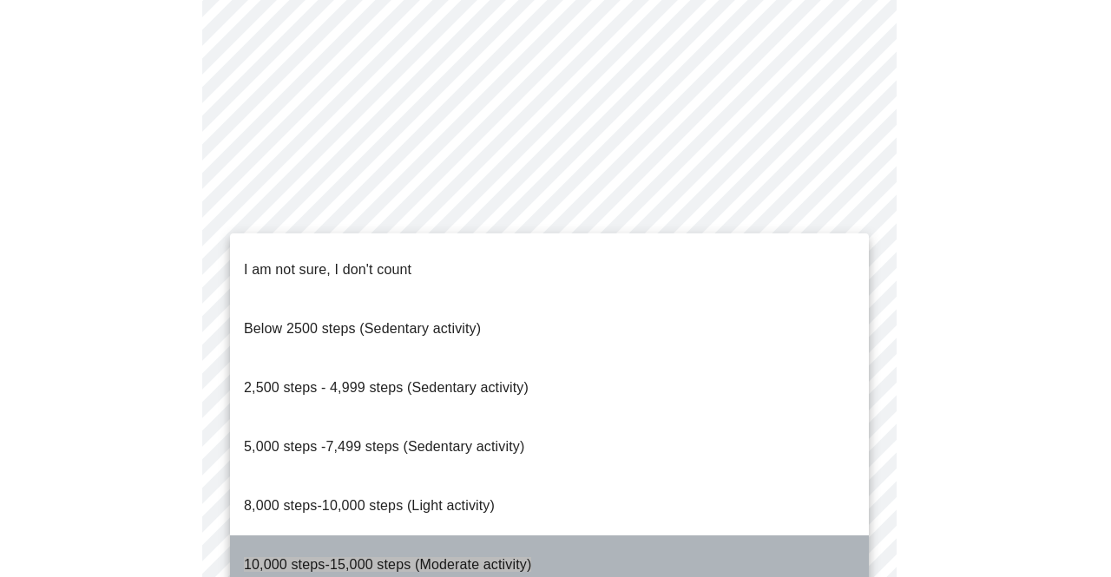
click at [497, 557] on span "10,000 steps-15,000 steps (Moderate activity)" at bounding box center [387, 564] width 287 height 15
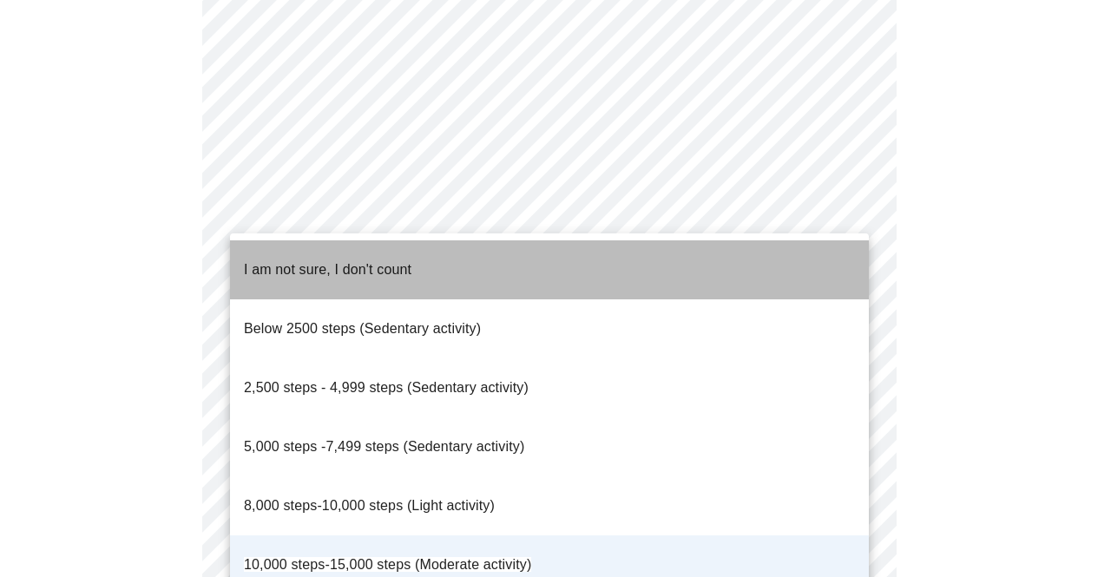
click at [329, 262] on span "I am not sure, I don't count" at bounding box center [328, 269] width 168 height 15
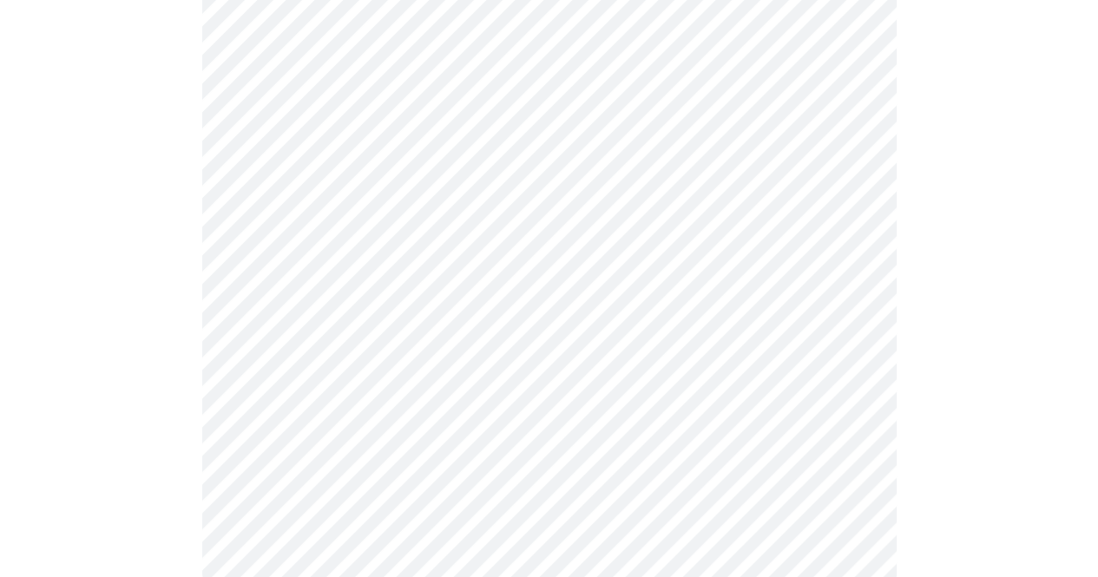
scroll to position [1144, 0]
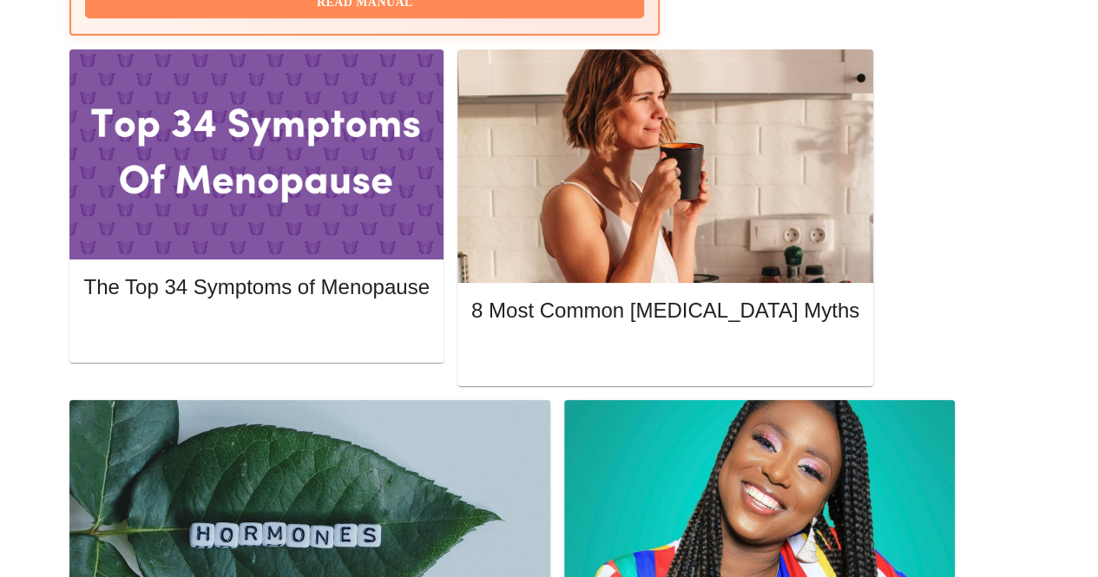
scroll to position [363, 0]
